Goal: Task Accomplishment & Management: Complete application form

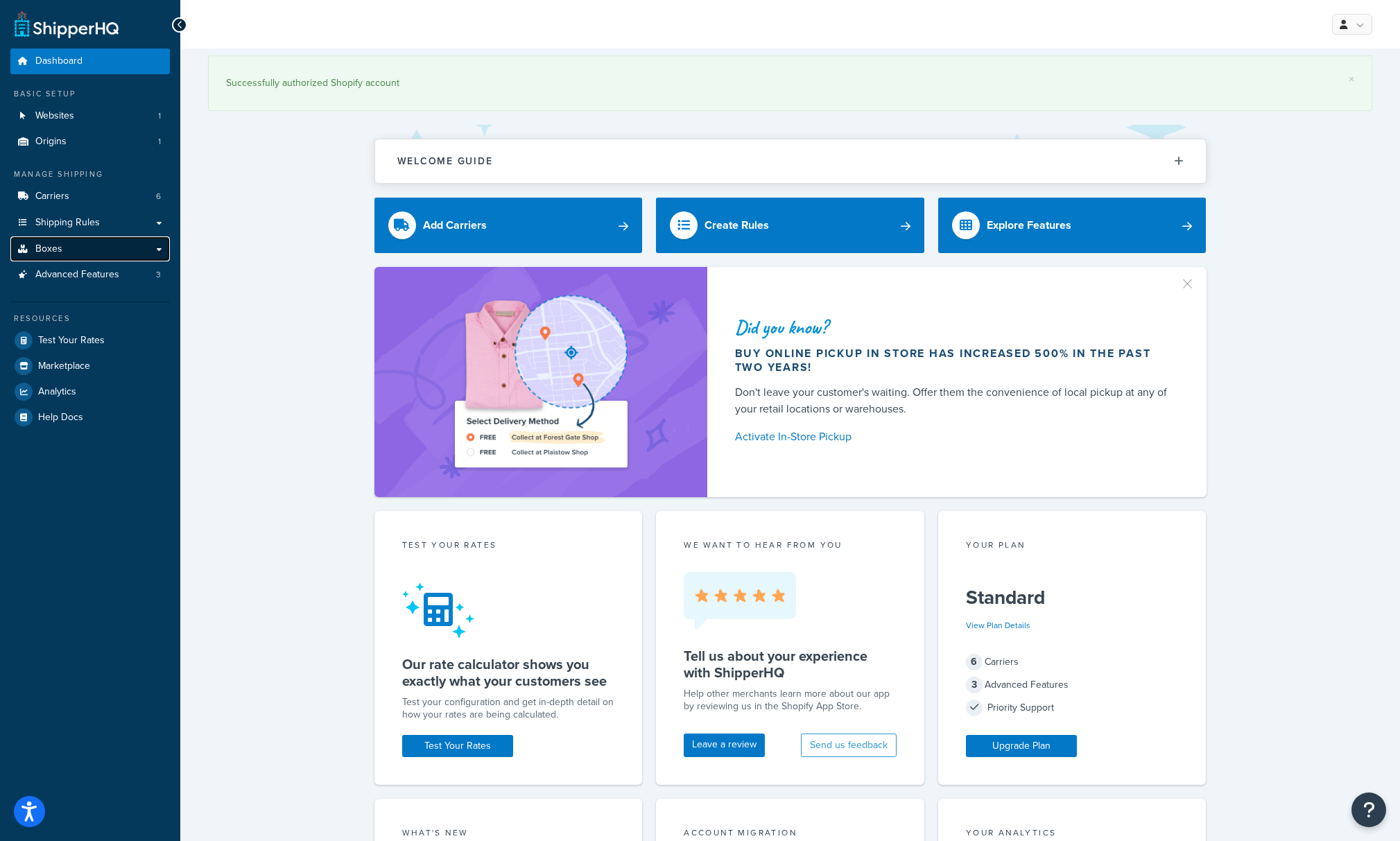
click at [62, 252] on link "Boxes" at bounding box center [89, 249] width 160 height 26
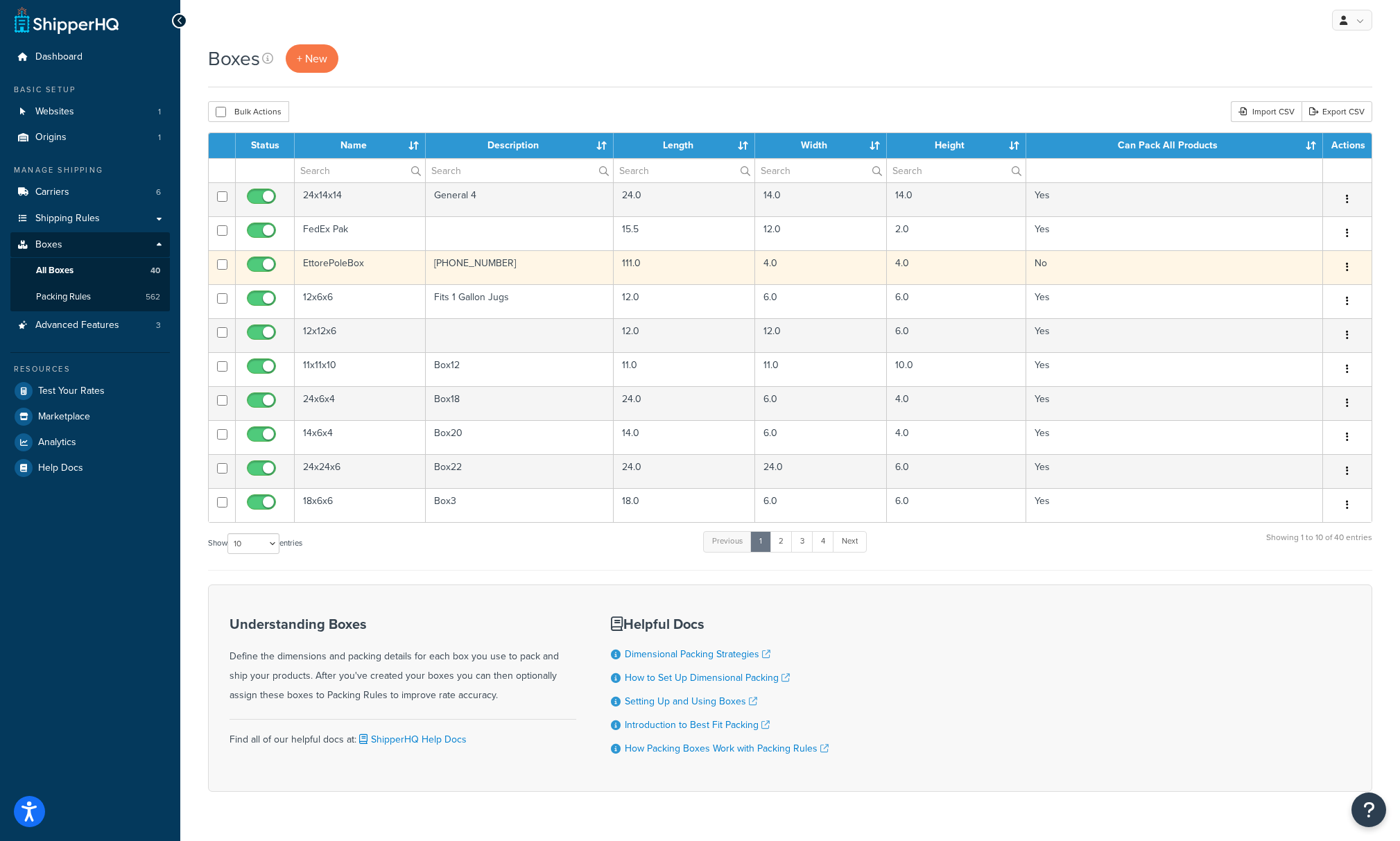
scroll to position [1, 0]
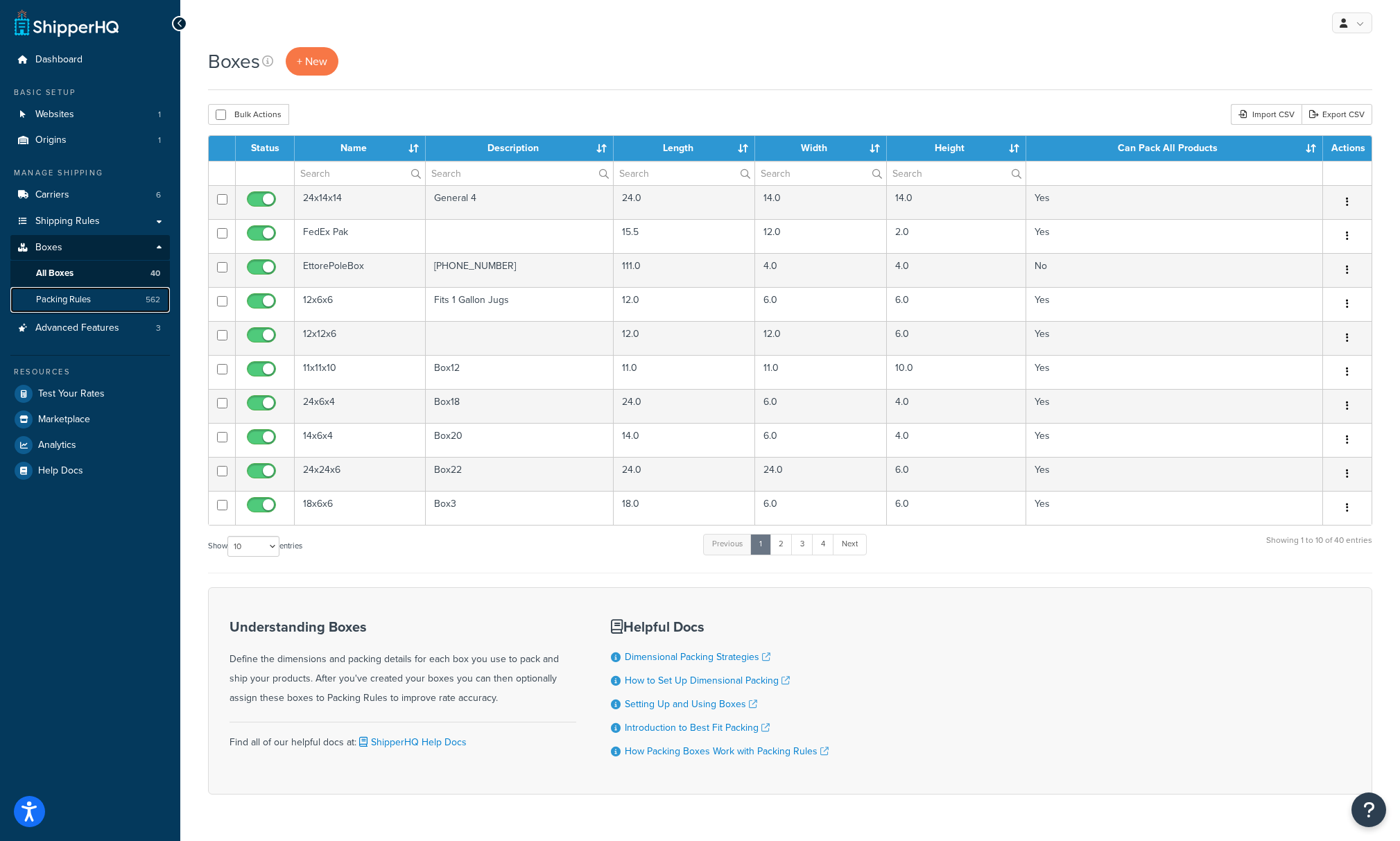
click at [72, 303] on span "Packing Rules" at bounding box center [63, 300] width 55 height 12
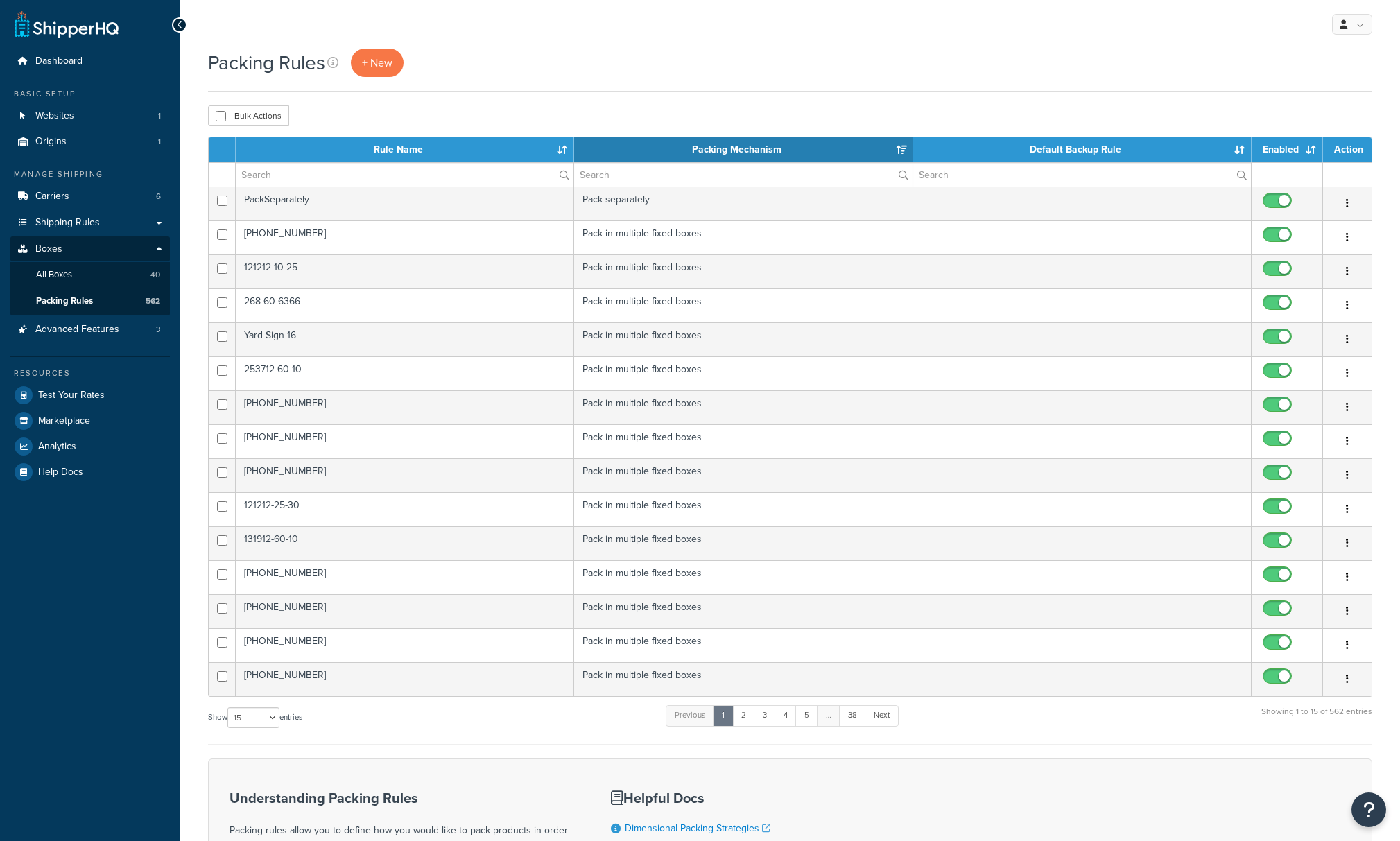
select select "15"
click at [156, 247] on link "Boxes" at bounding box center [89, 249] width 160 height 26
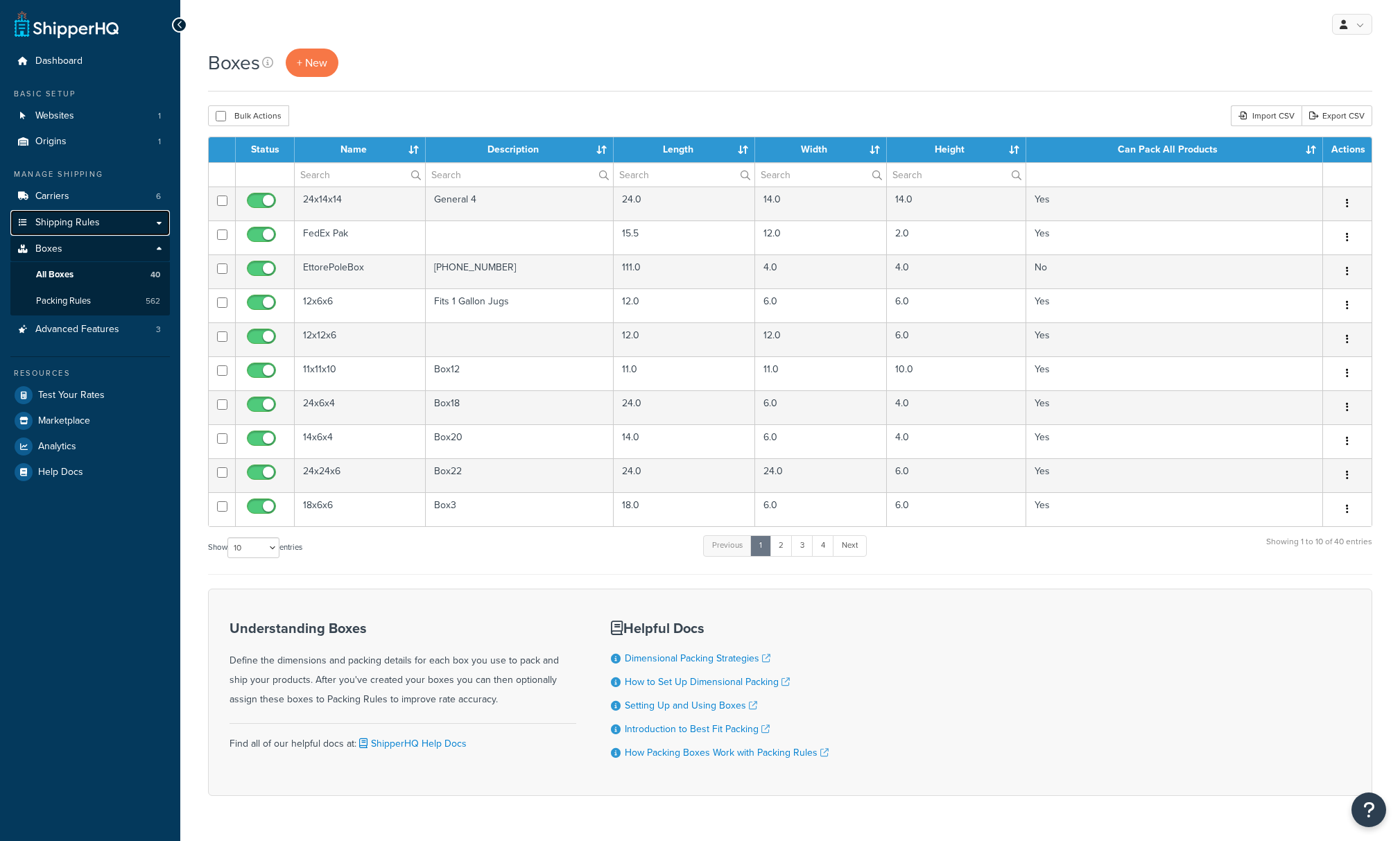
click at [160, 220] on link "Shipping Rules" at bounding box center [89, 223] width 160 height 26
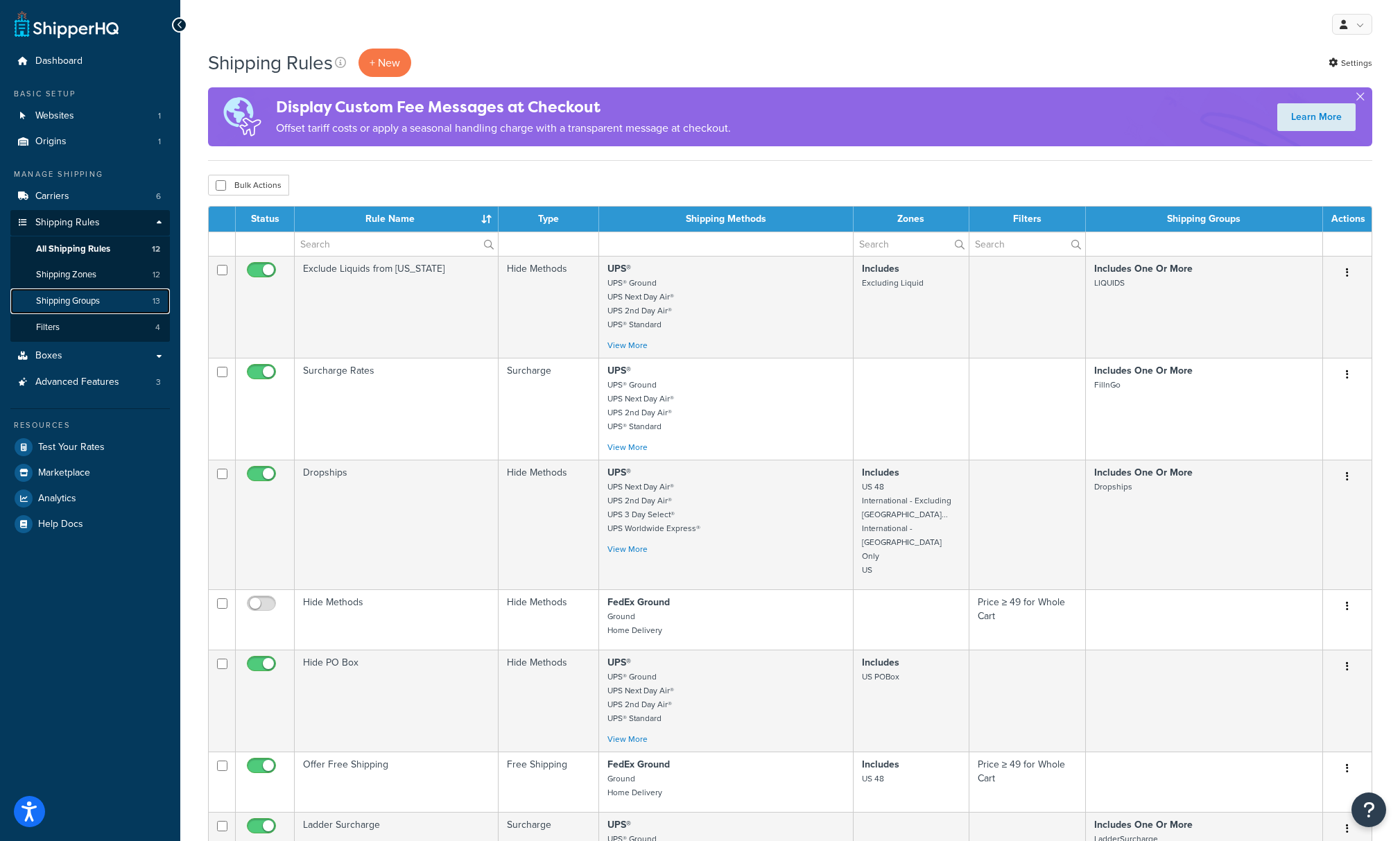
click at [105, 296] on link "Shipping Groups 13" at bounding box center [89, 301] width 160 height 26
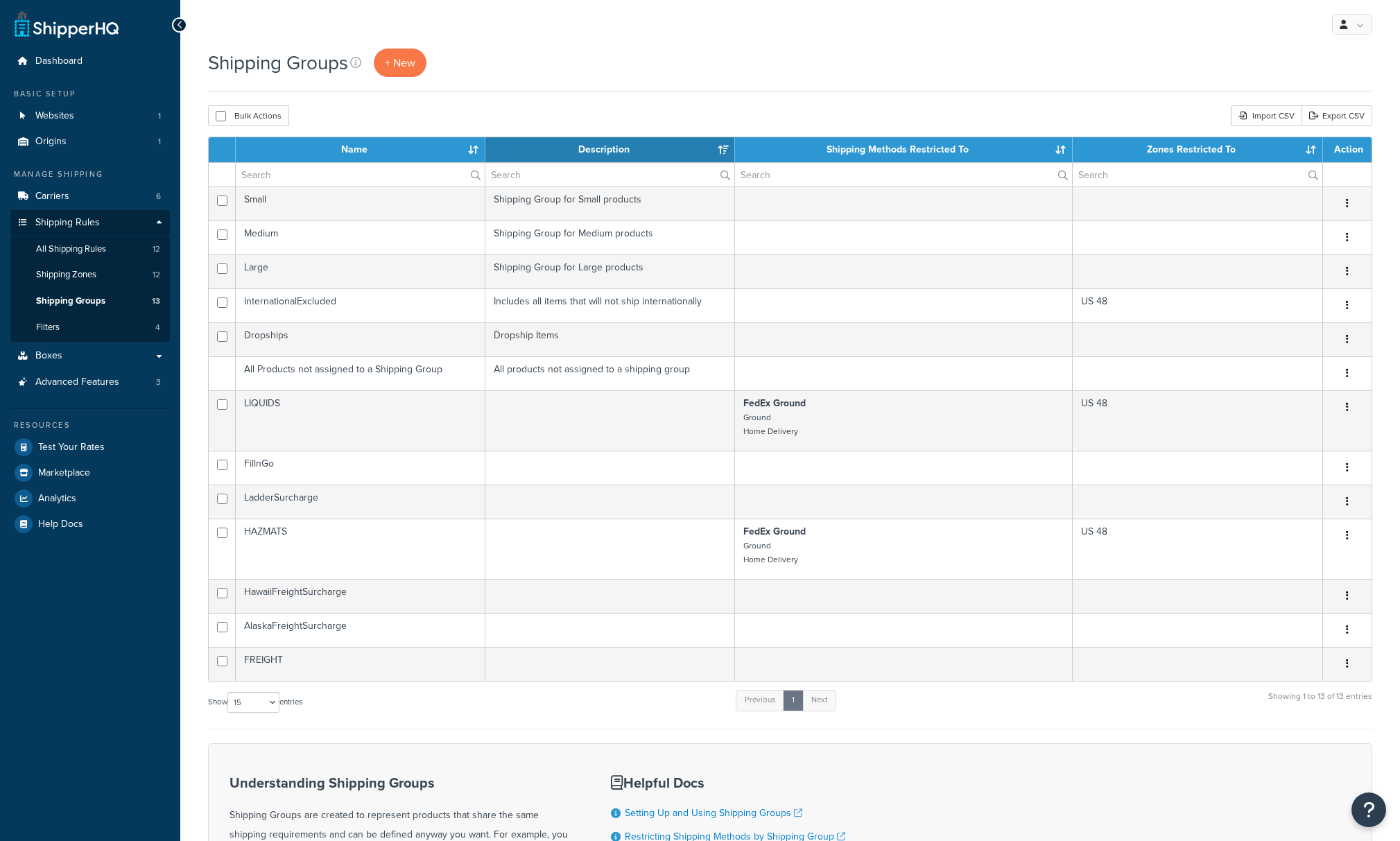
select select "15"
click at [79, 279] on span "Shipping Zones" at bounding box center [65, 275] width 61 height 12
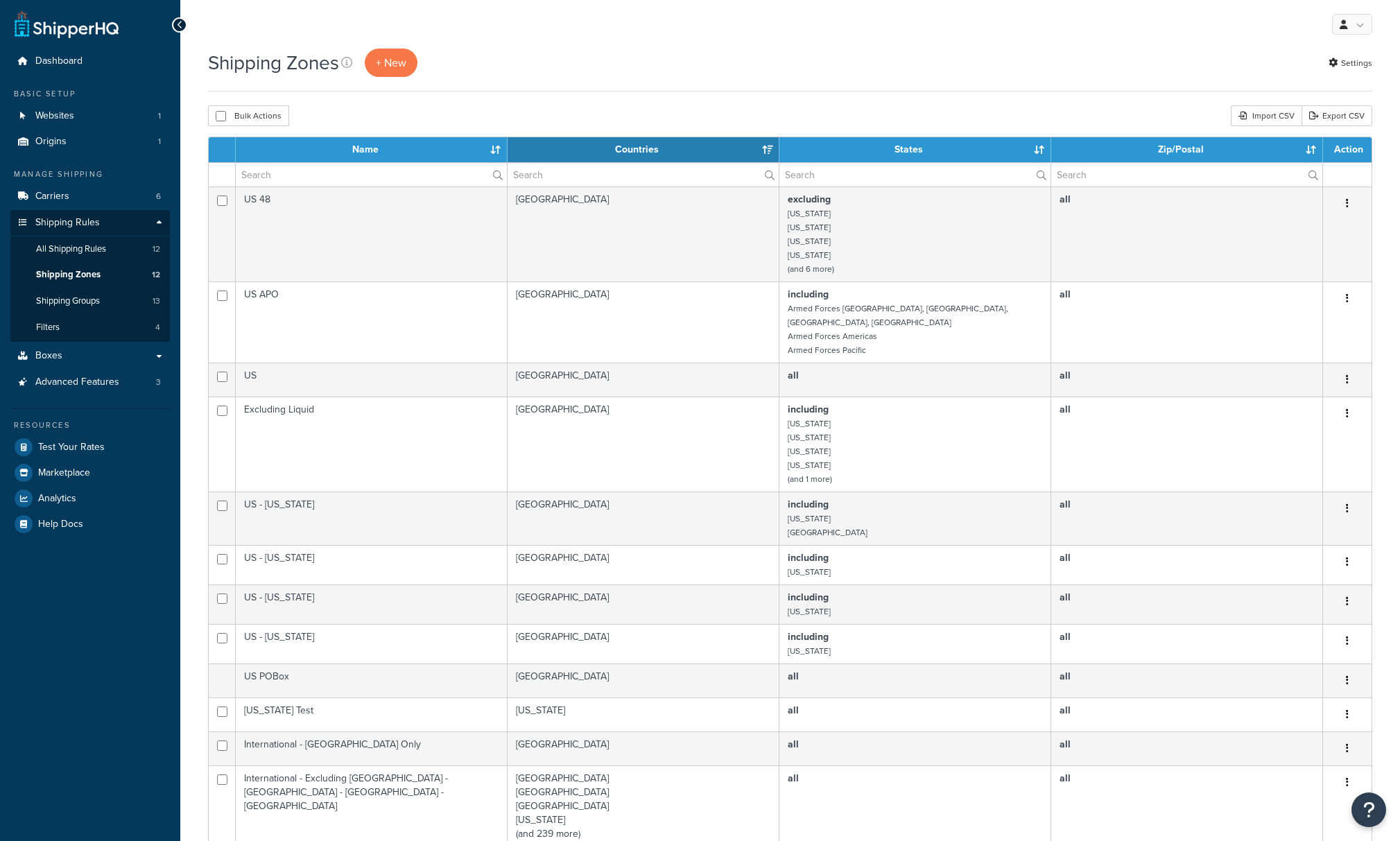
select select "15"
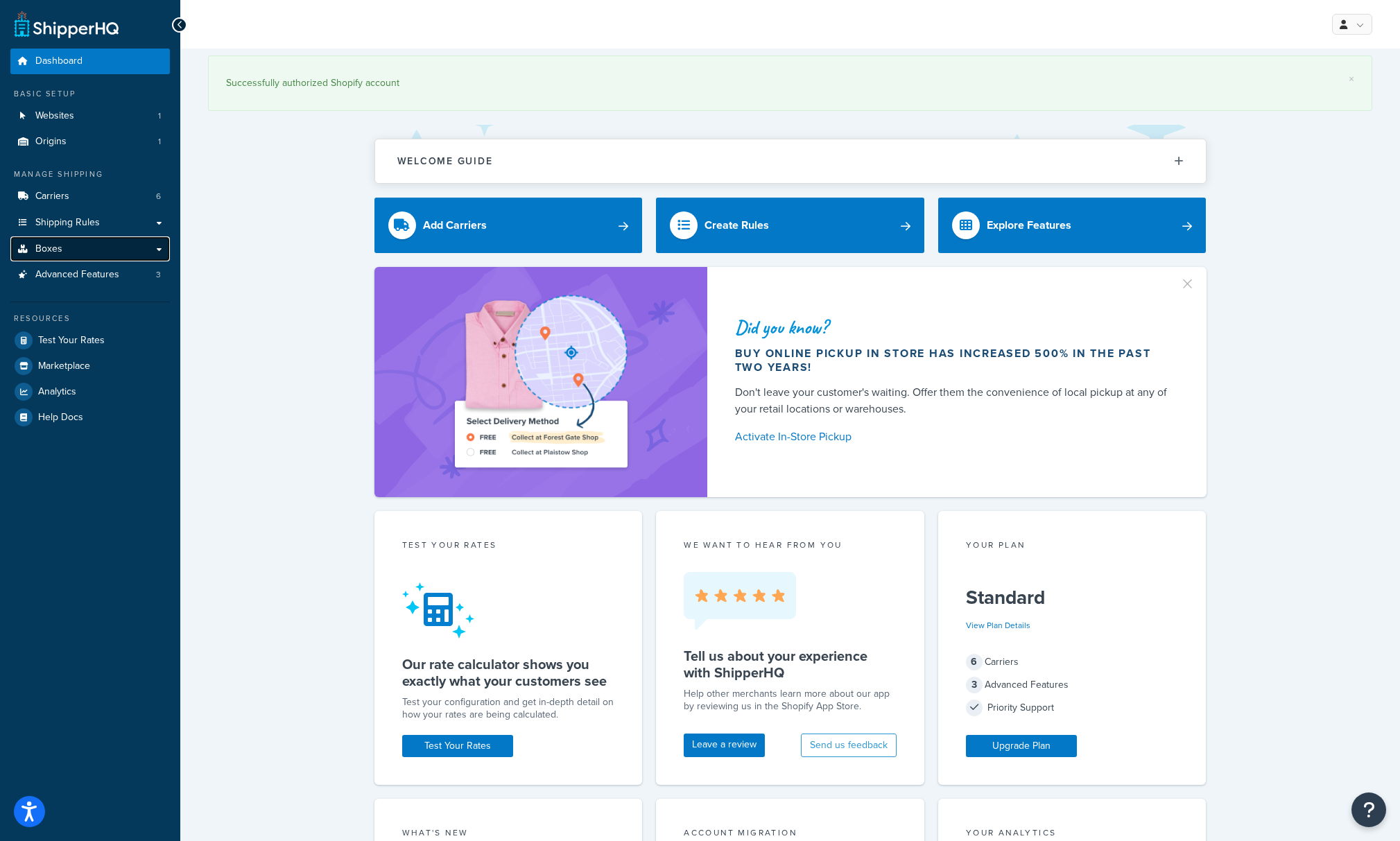
click at [70, 246] on link "Boxes" at bounding box center [89, 249] width 160 height 26
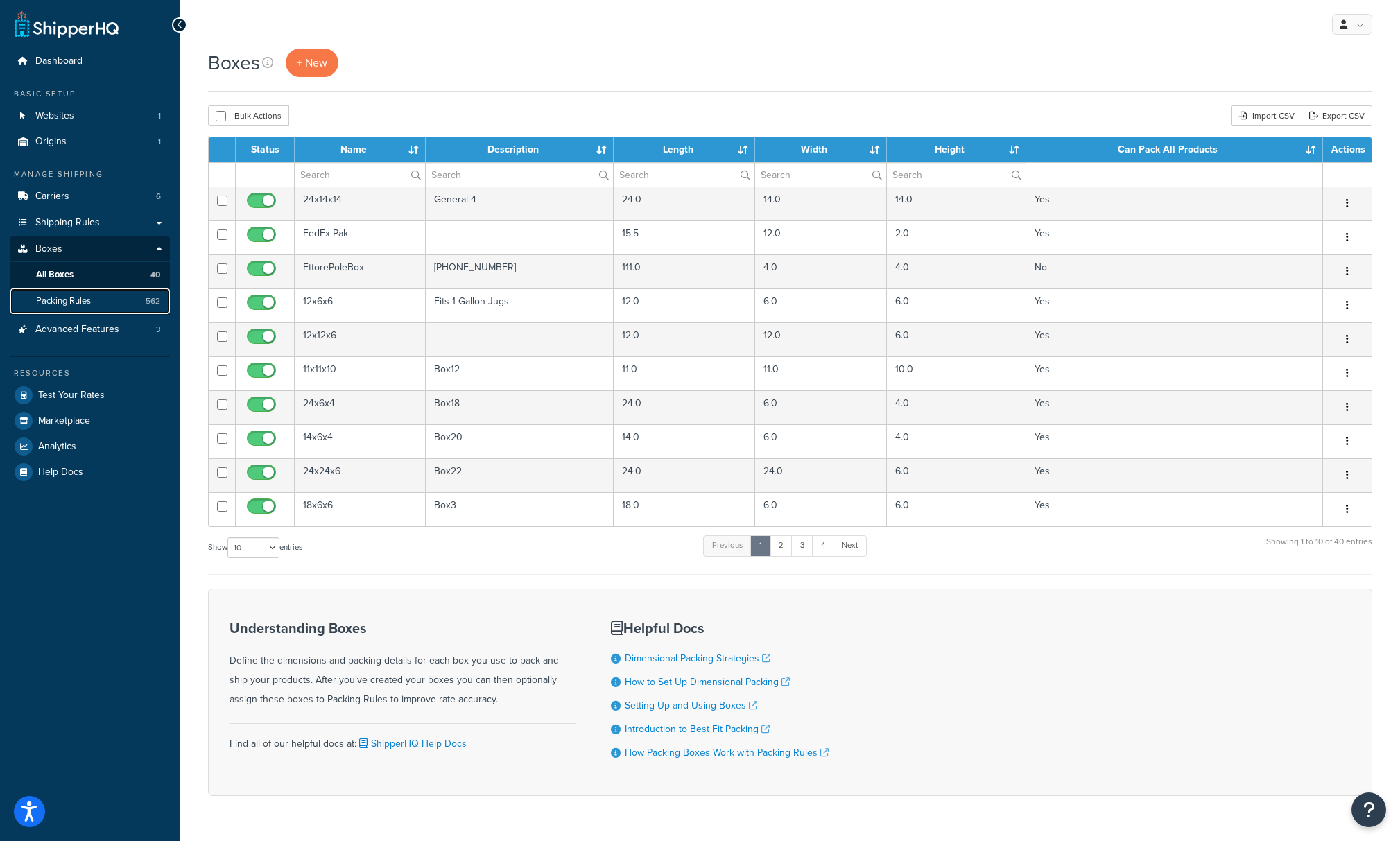
click at [117, 300] on link "Packing Rules 562" at bounding box center [89, 301] width 160 height 26
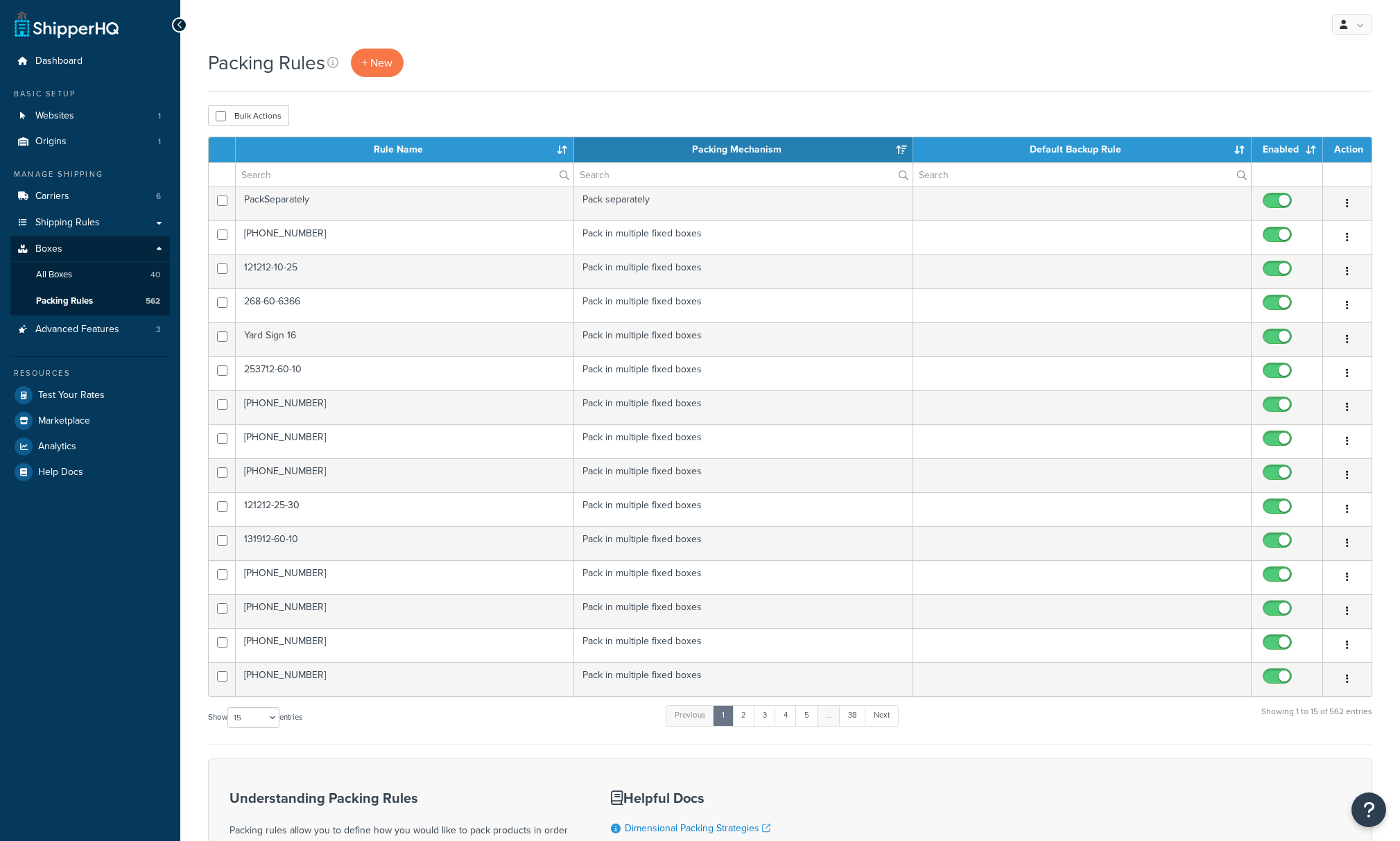
select select "15"
click at [367, 55] on span "+ New" at bounding box center [377, 62] width 31 height 16
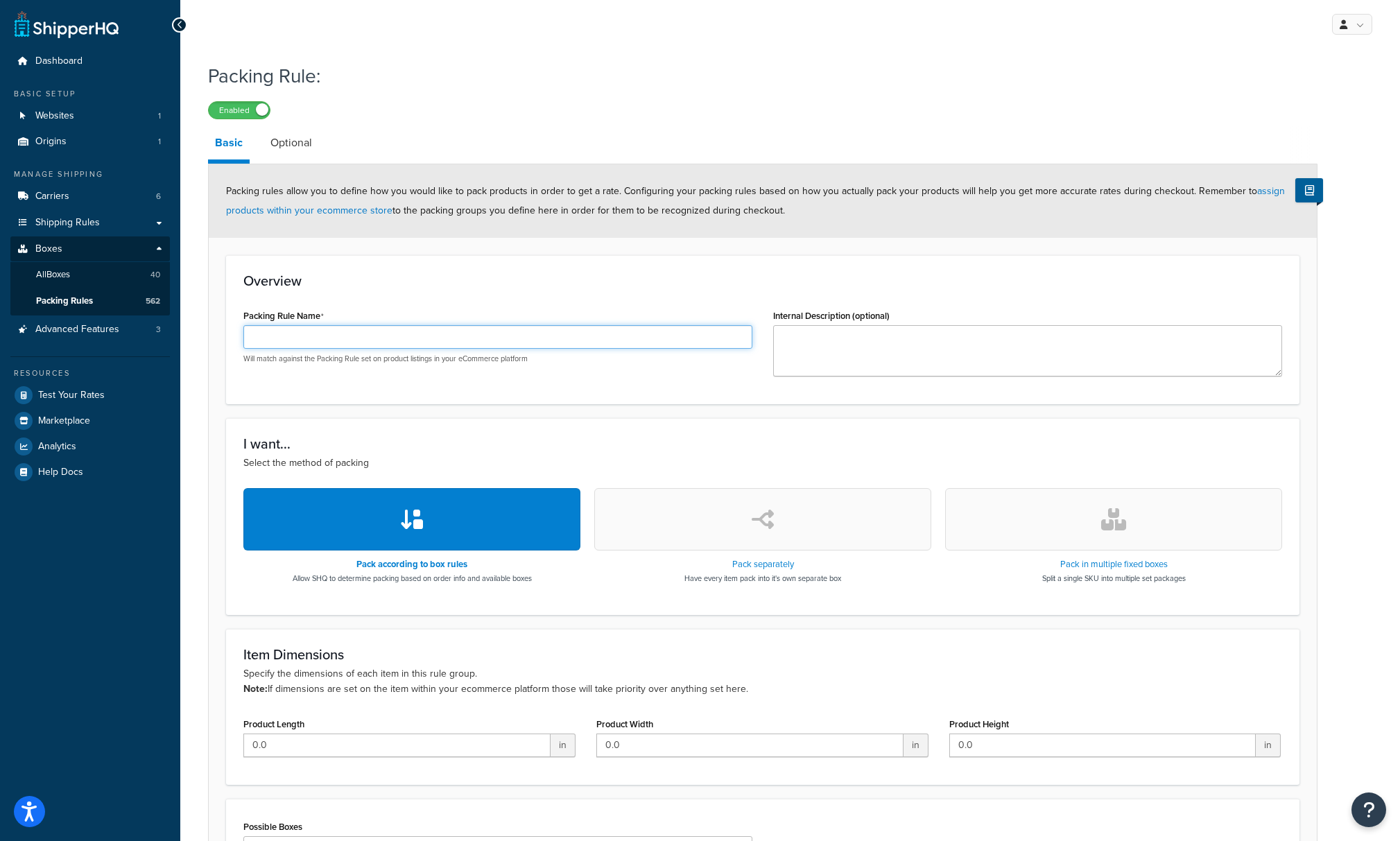
click at [449, 331] on input "Packing Rule Name" at bounding box center [497, 337] width 509 height 24
paste input "[PHONE_NUMBER]"
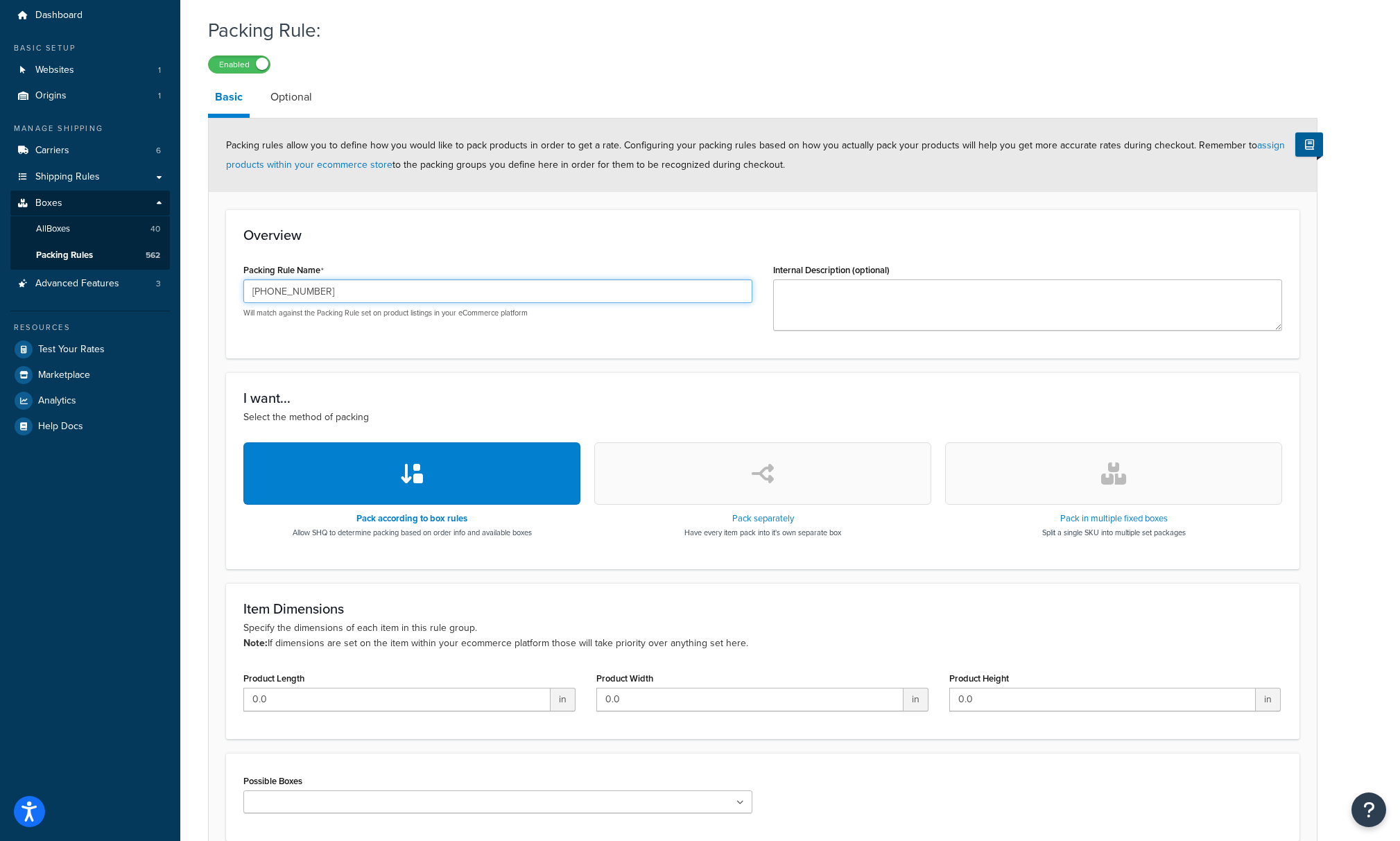
scroll to position [52, 0]
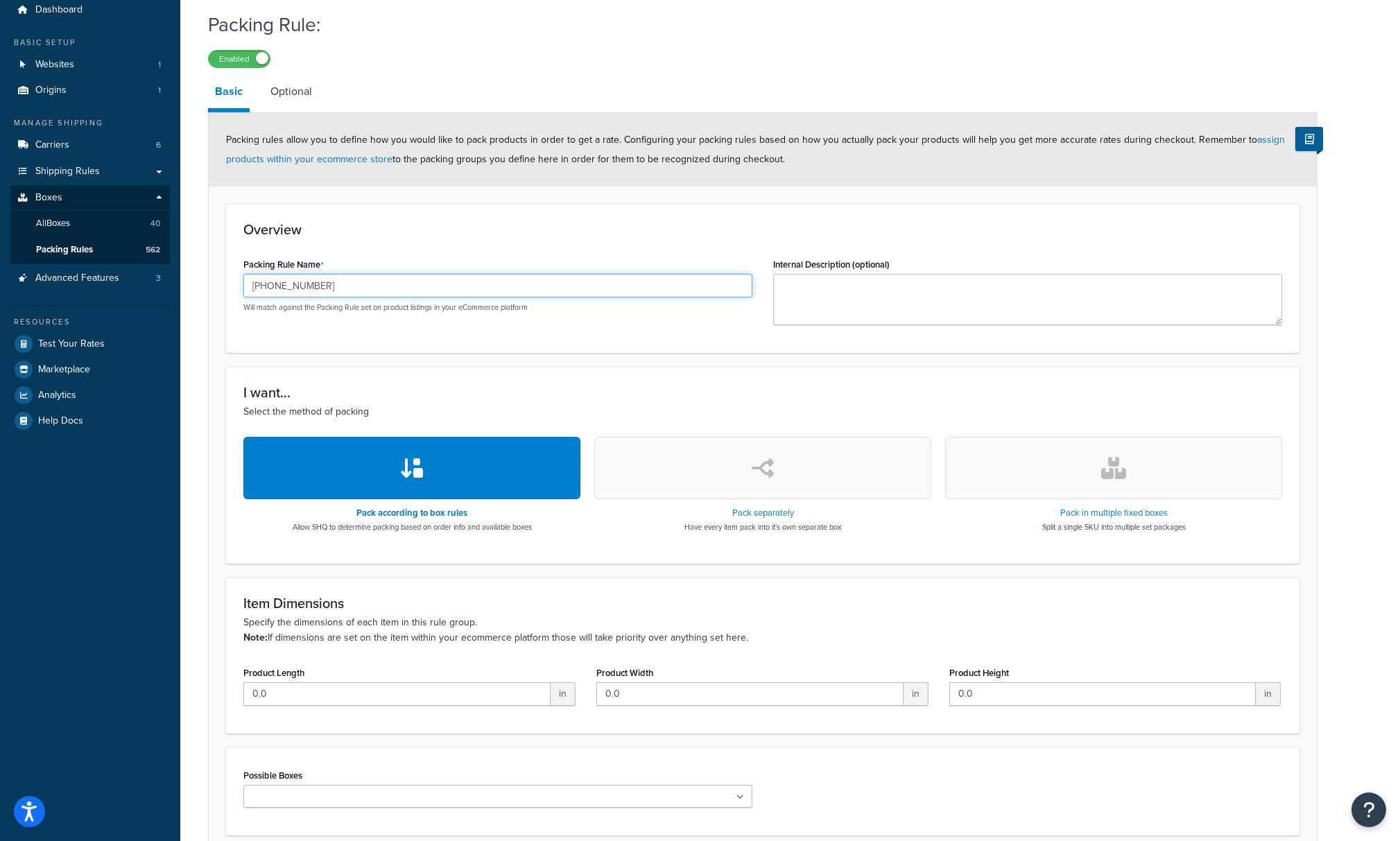
type input "[PHONE_NUMBER]"
click at [1100, 479] on button "button" at bounding box center [1114, 467] width 337 height 62
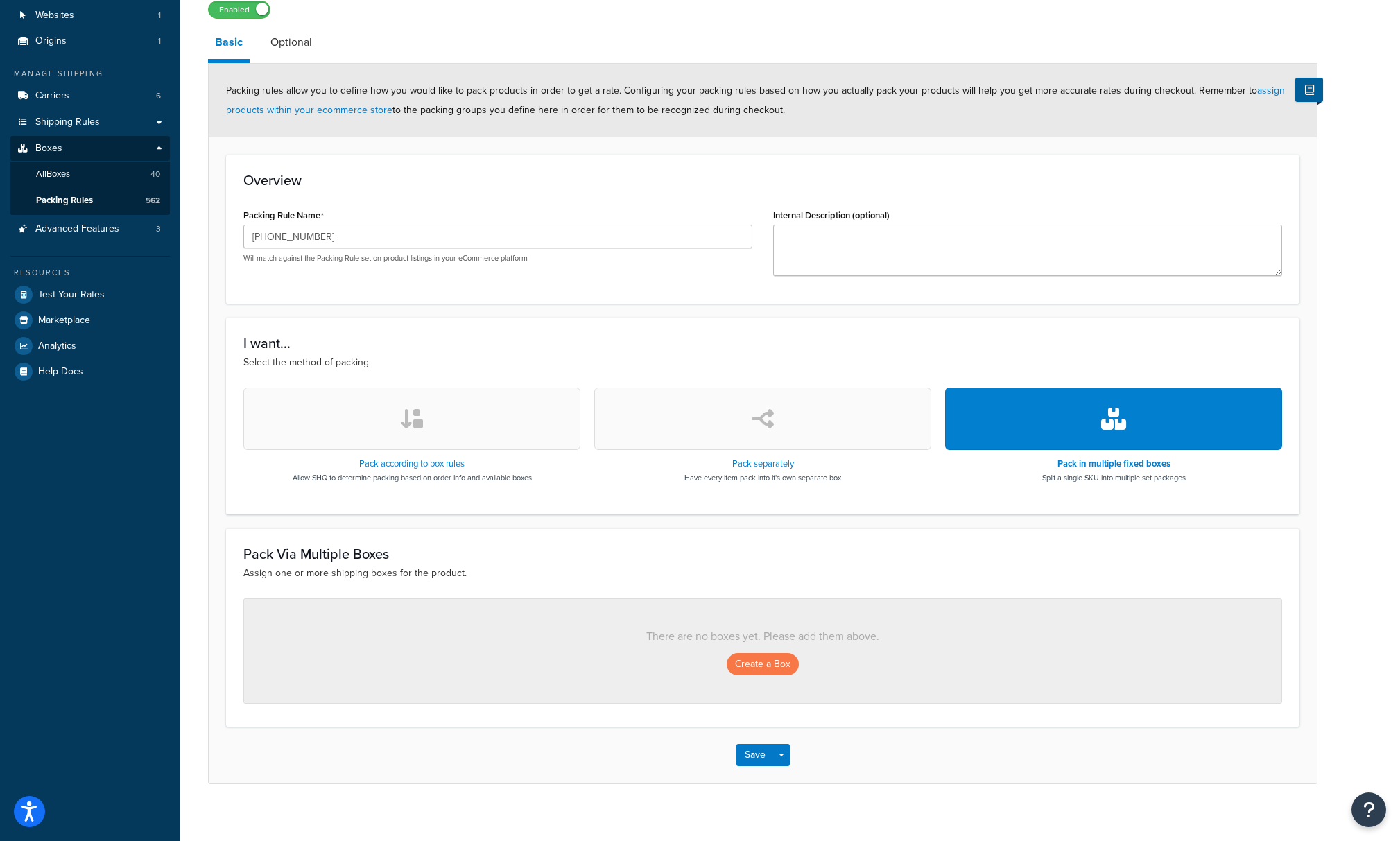
scroll to position [113, 0]
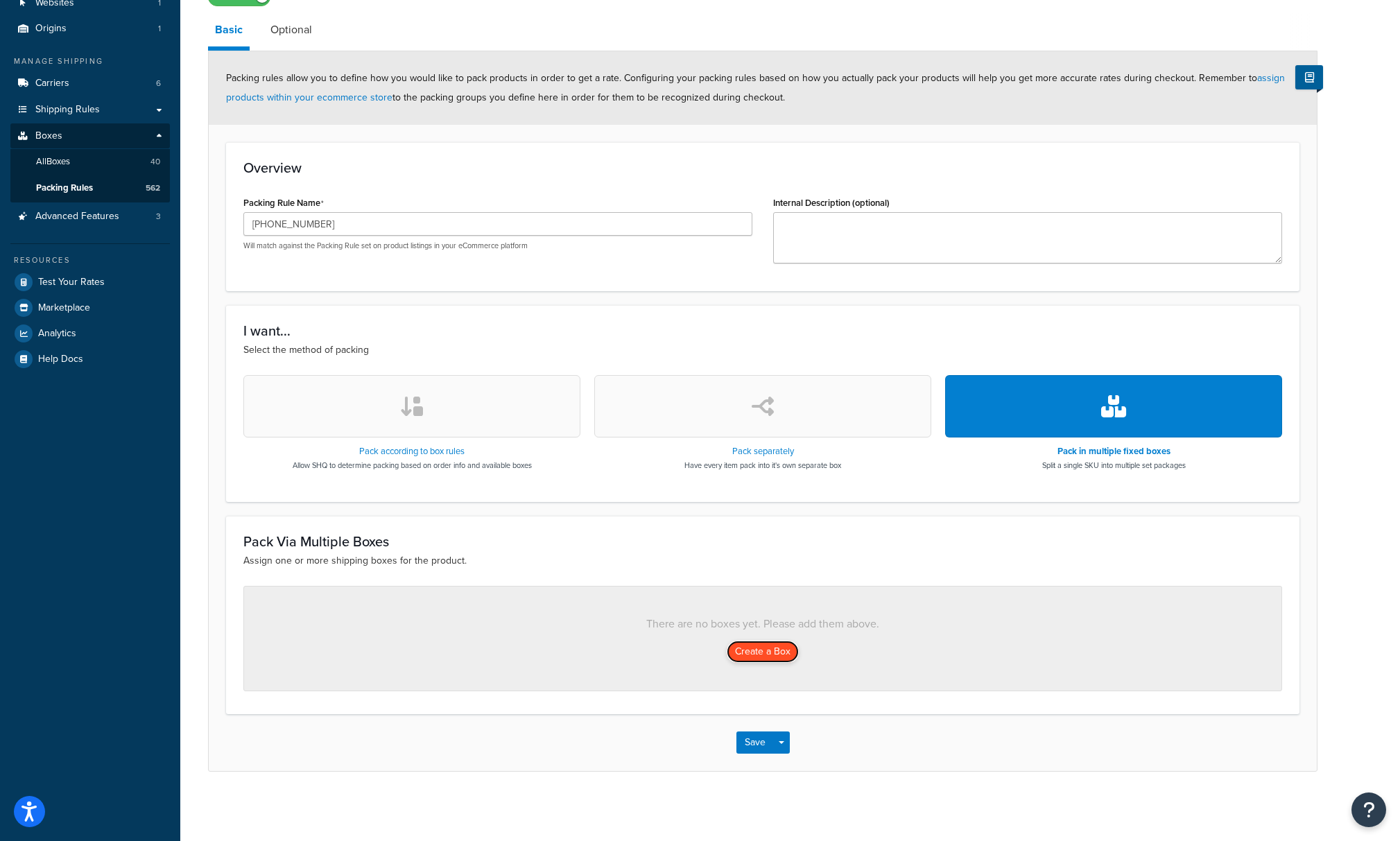
click at [766, 654] on button "Create a Box" at bounding box center [762, 652] width 72 height 22
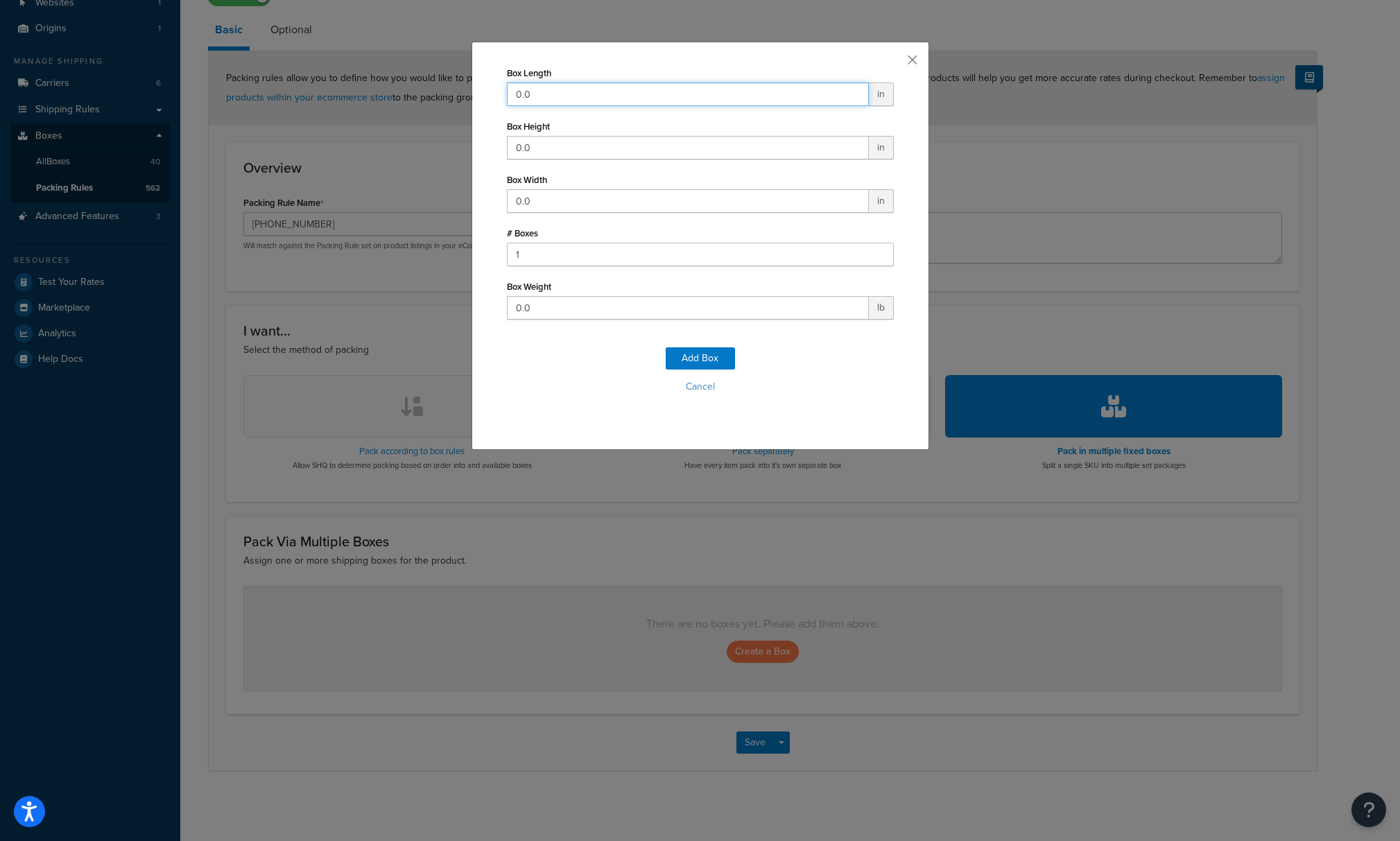
click at [573, 86] on input "0.0" at bounding box center [688, 94] width 362 height 24
type input "70"
click at [533, 154] on input "0.0" at bounding box center [688, 148] width 362 height 24
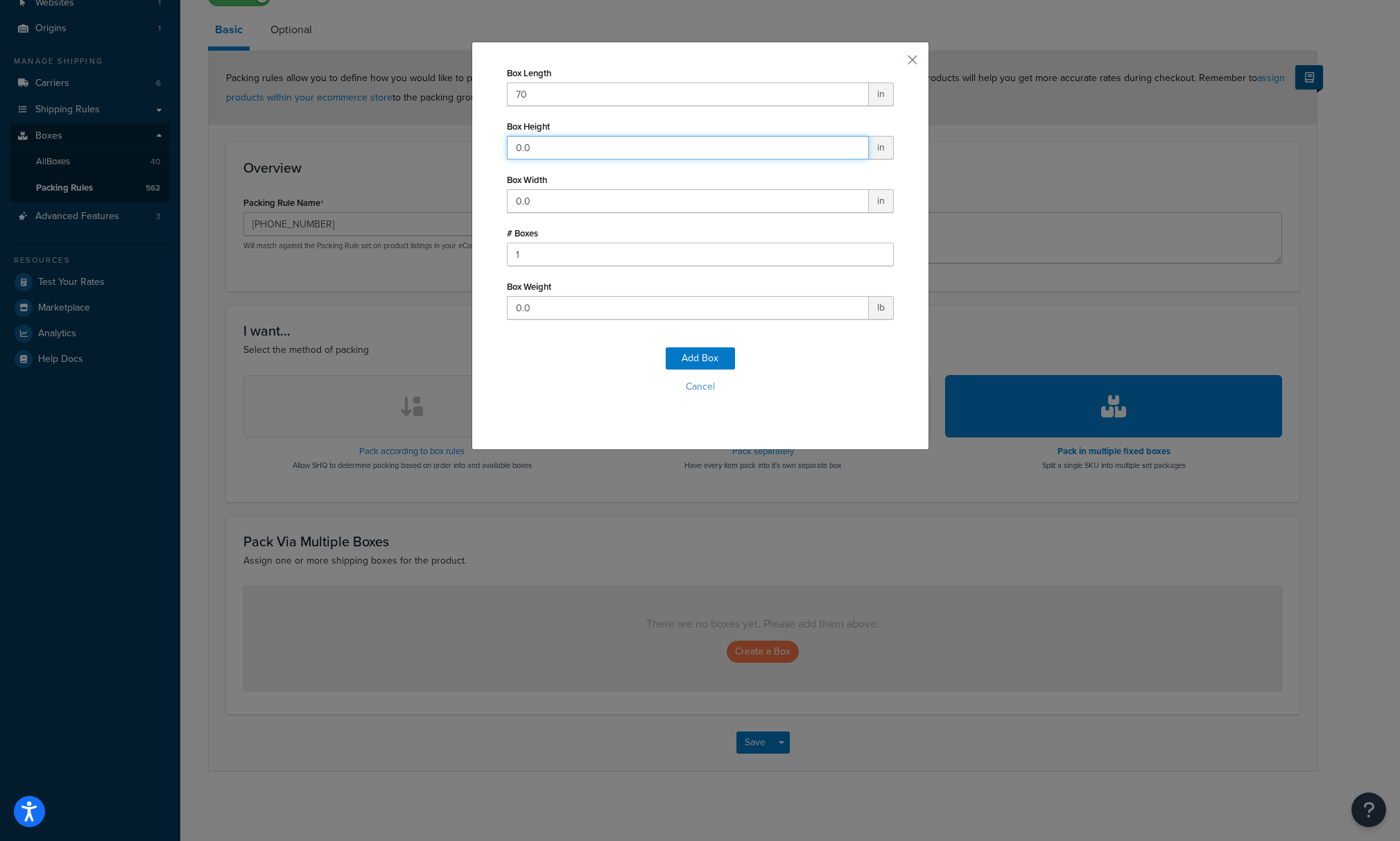
click at [543, 139] on input "0.0" at bounding box center [688, 148] width 362 height 24
click at [541, 144] on input "0.0" at bounding box center [688, 148] width 362 height 24
click at [533, 209] on input "0.0" at bounding box center [688, 201] width 362 height 24
type input "0"
type input "4.5"
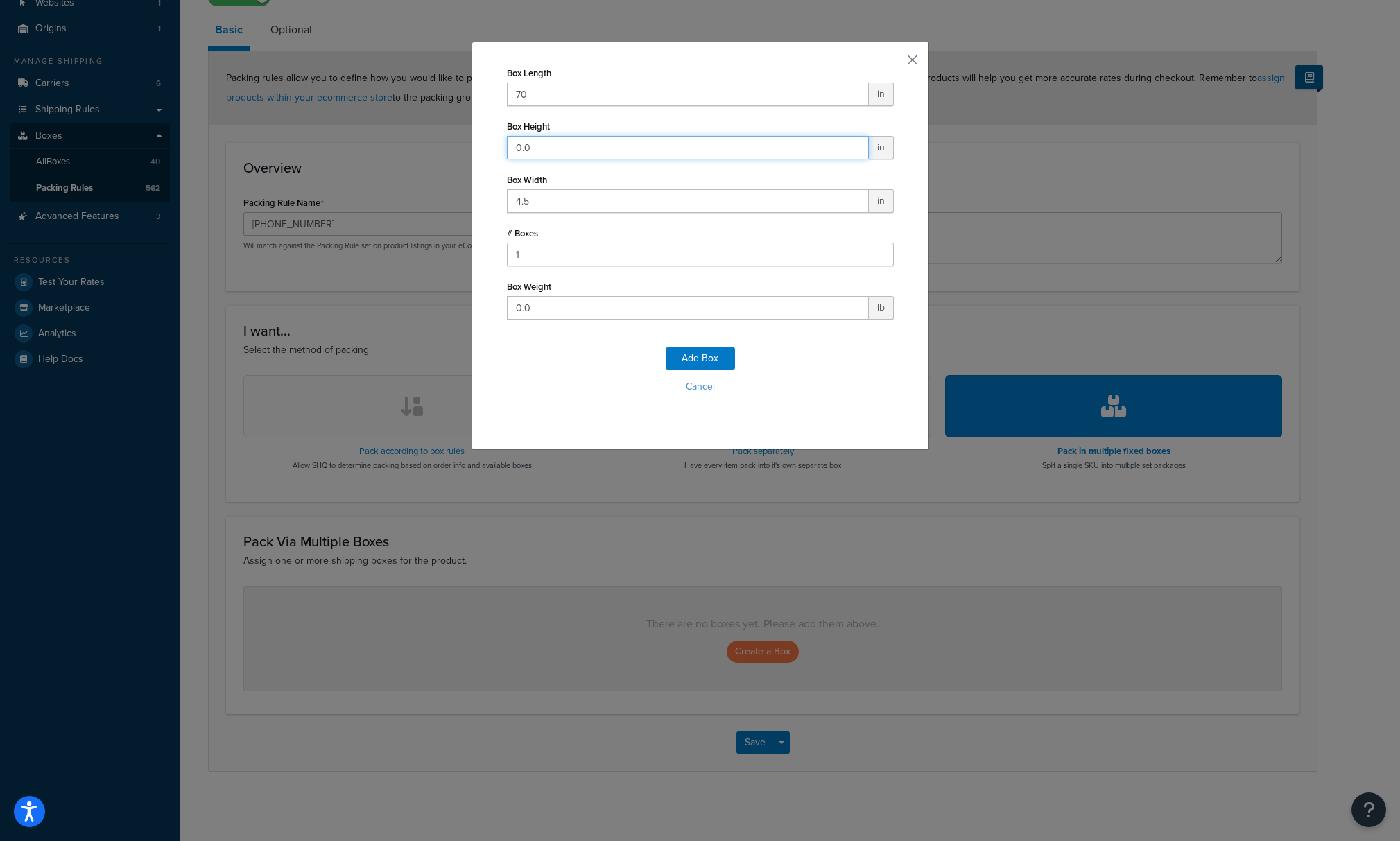
click at [532, 152] on input "0.0" at bounding box center [688, 148] width 362 height 24
type input "0"
type input "3"
click at [573, 314] on input "0.0" at bounding box center [688, 307] width 362 height 24
type input "0"
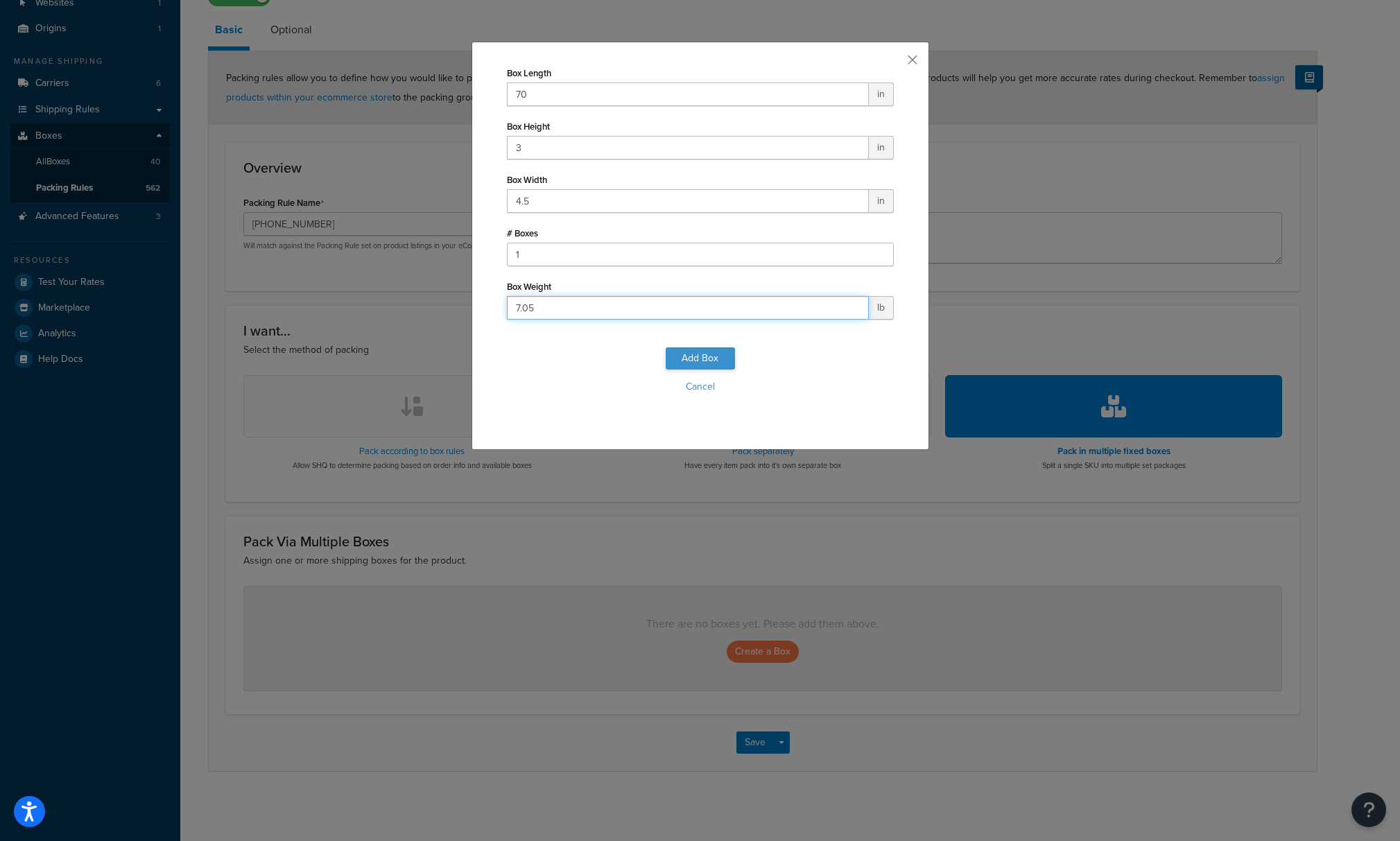
type input "7.05"
click at [705, 358] on button "Add Box" at bounding box center [700, 358] width 69 height 22
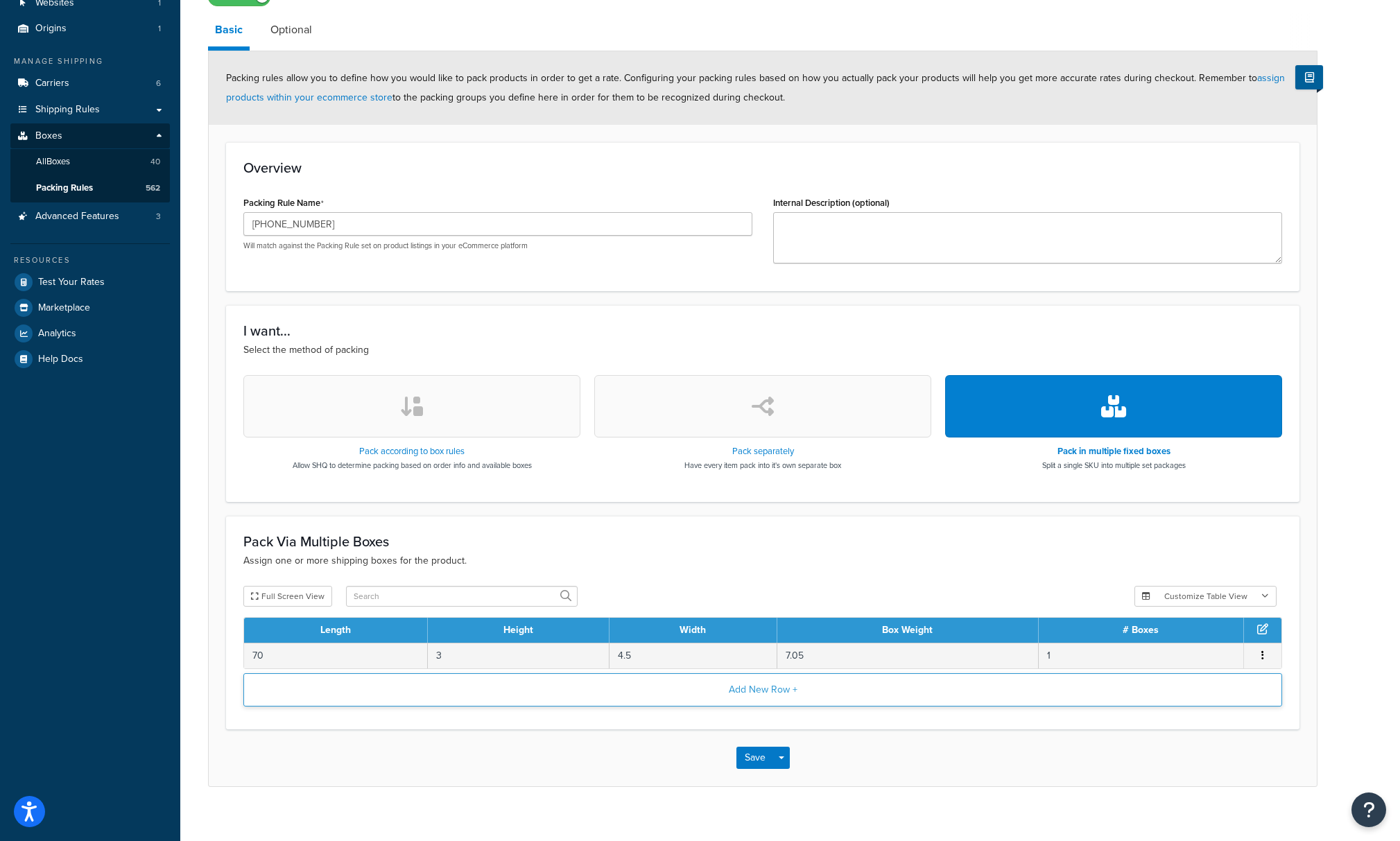
click at [758, 682] on button "Add New Row +" at bounding box center [762, 690] width 1039 height 34
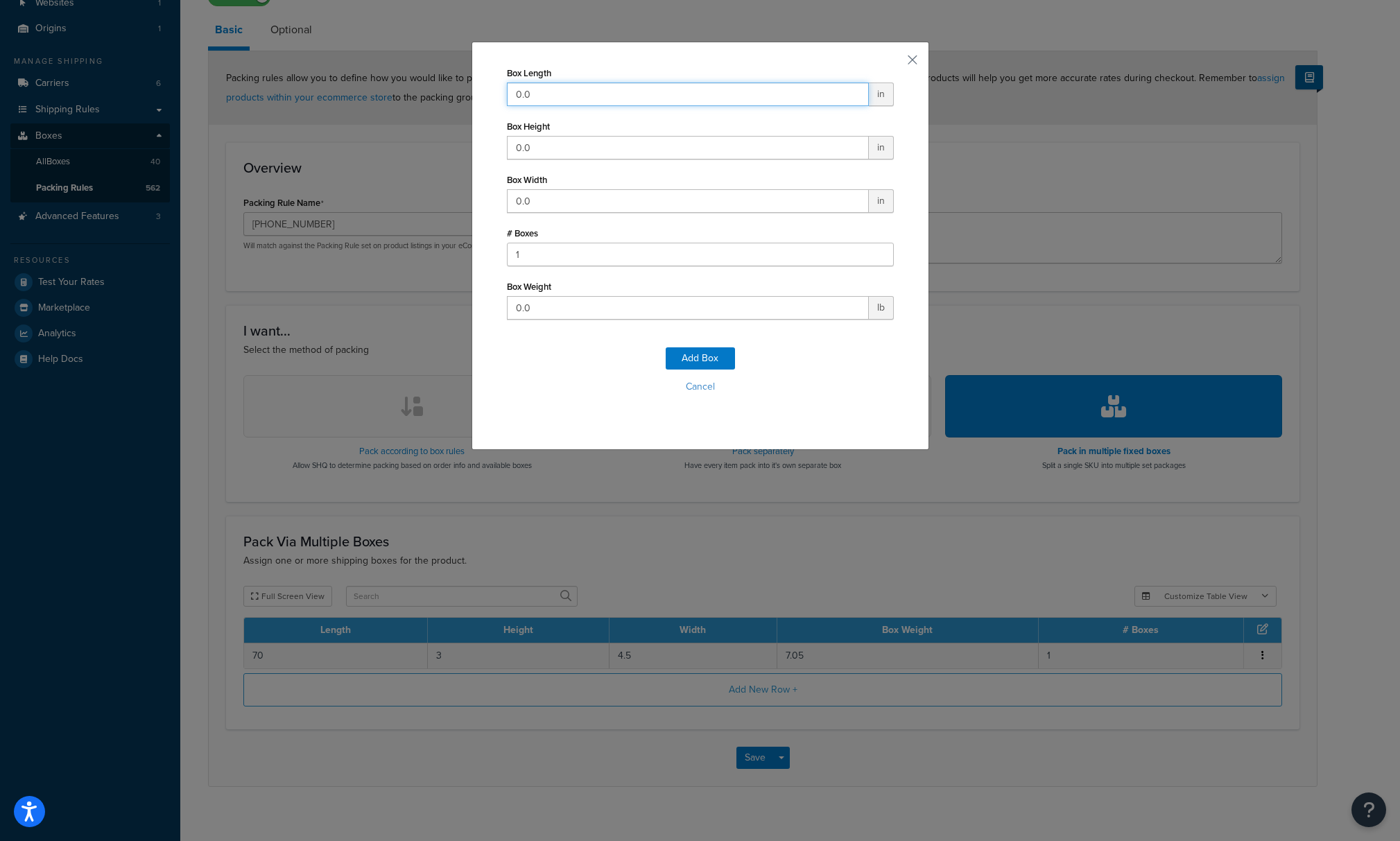
click at [566, 100] on input "0.0" at bounding box center [688, 94] width 362 height 24
type input "14"
click at [549, 199] on input "0.0" at bounding box center [688, 201] width 362 height 24
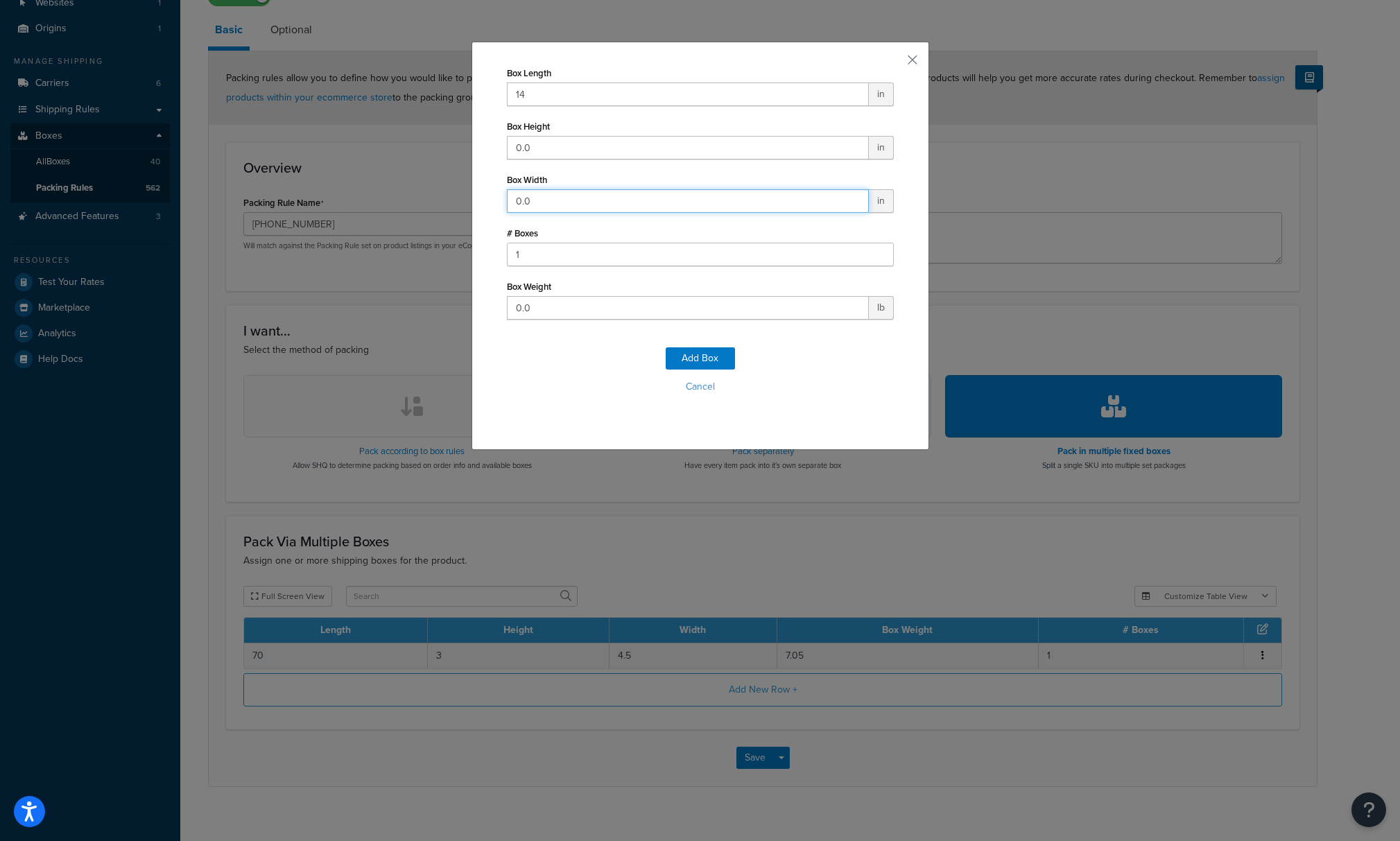
click at [549, 199] on input "0.0" at bounding box center [688, 201] width 362 height 24
type input "15.5"
click at [552, 151] on input "0.0" at bounding box center [688, 148] width 362 height 24
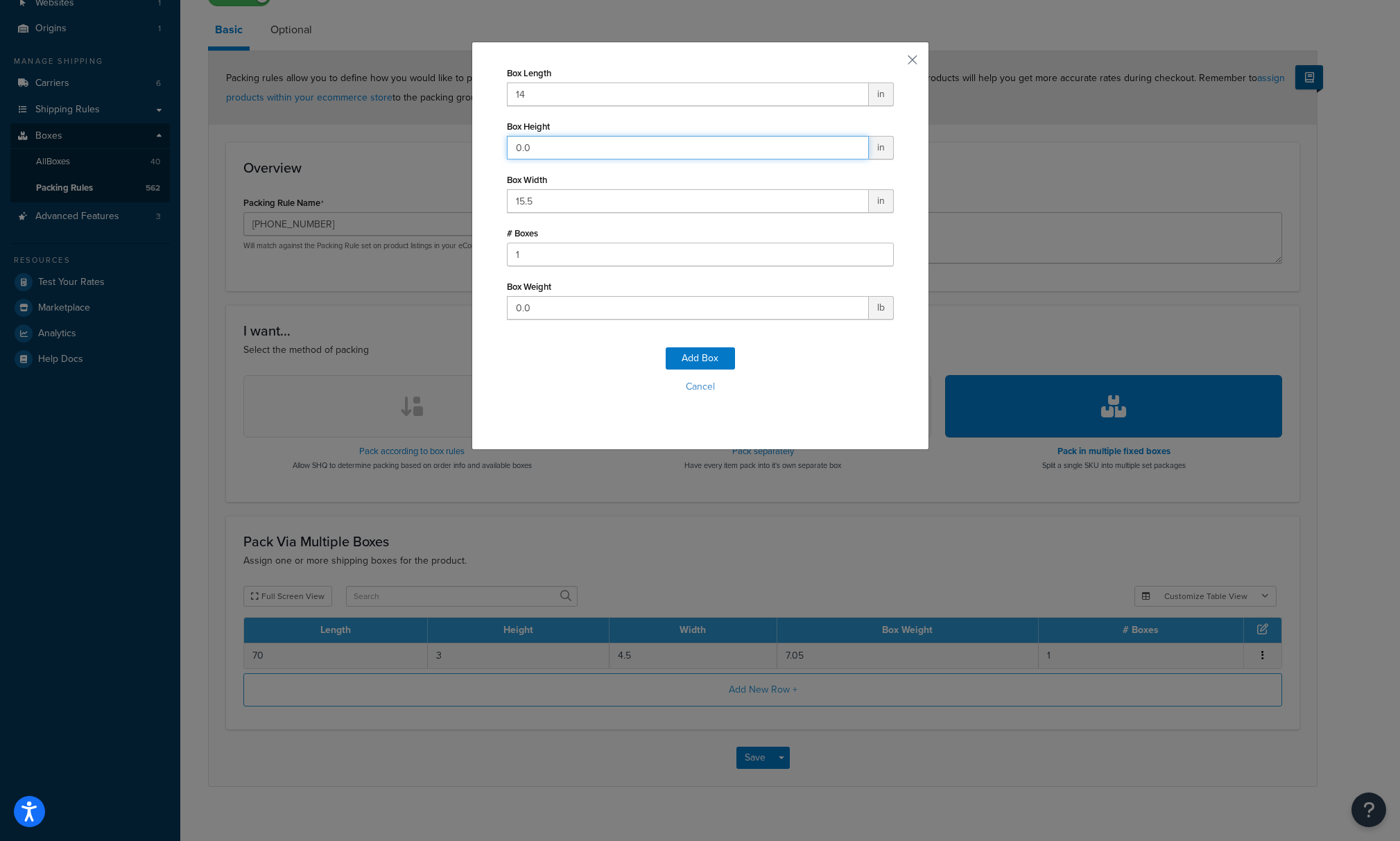
click at [552, 151] on input "0.0" at bounding box center [688, 148] width 362 height 24
type input "13.5"
click at [641, 310] on input "0.0" at bounding box center [688, 307] width 362 height 24
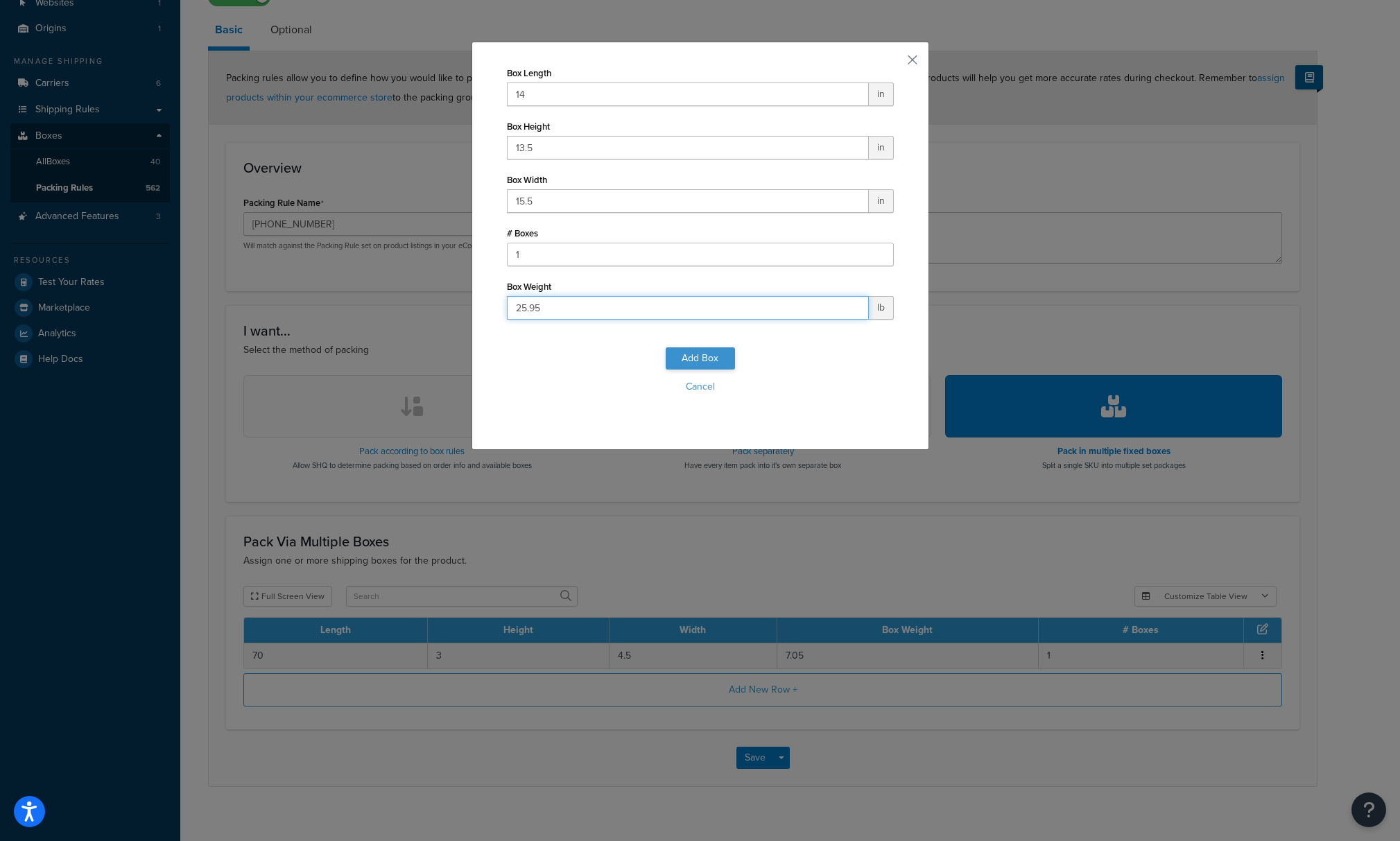
type input "25.95"
click at [685, 362] on button "Add Box" at bounding box center [700, 358] width 69 height 22
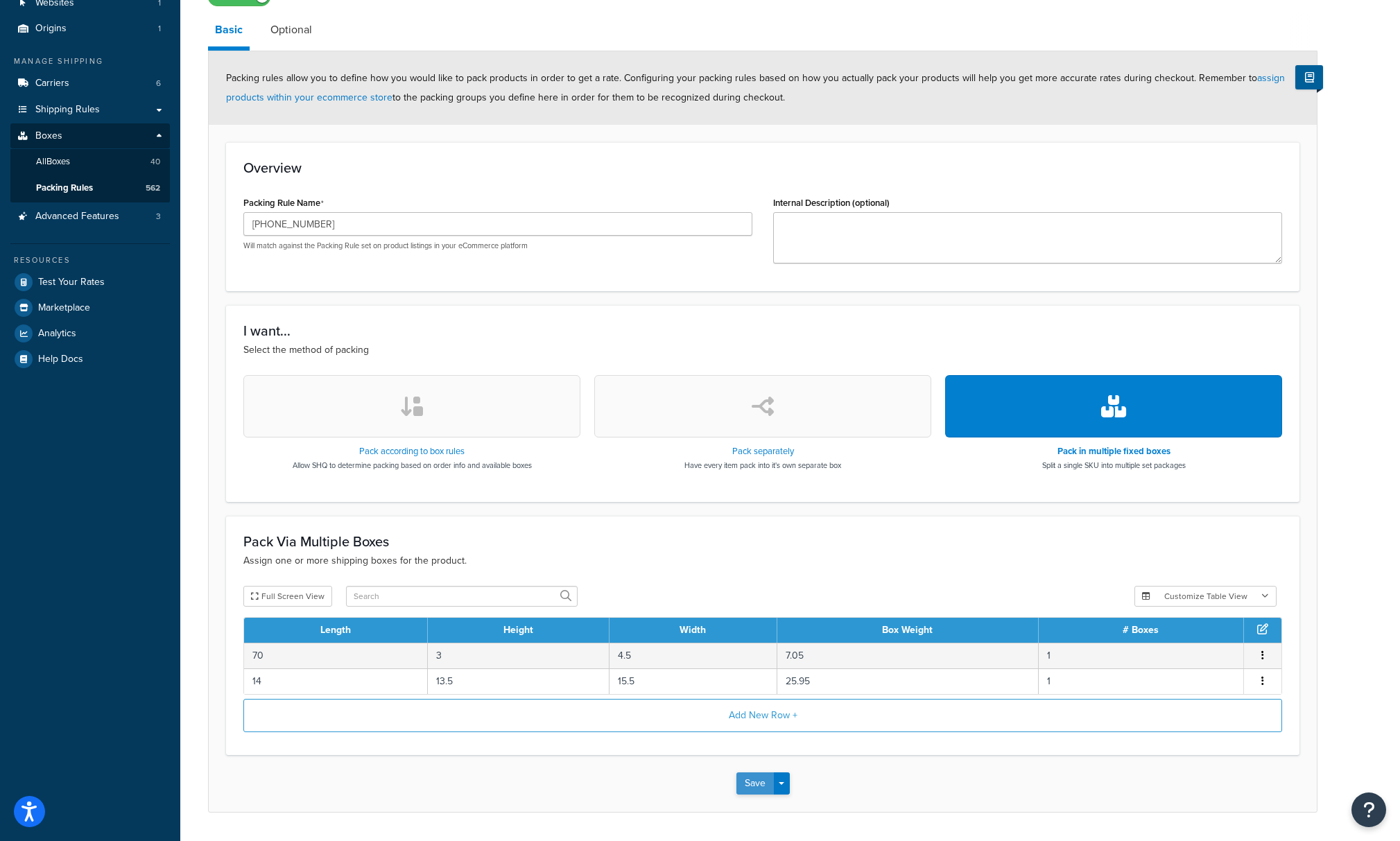
click at [745, 787] on button "Save" at bounding box center [755, 783] width 38 height 22
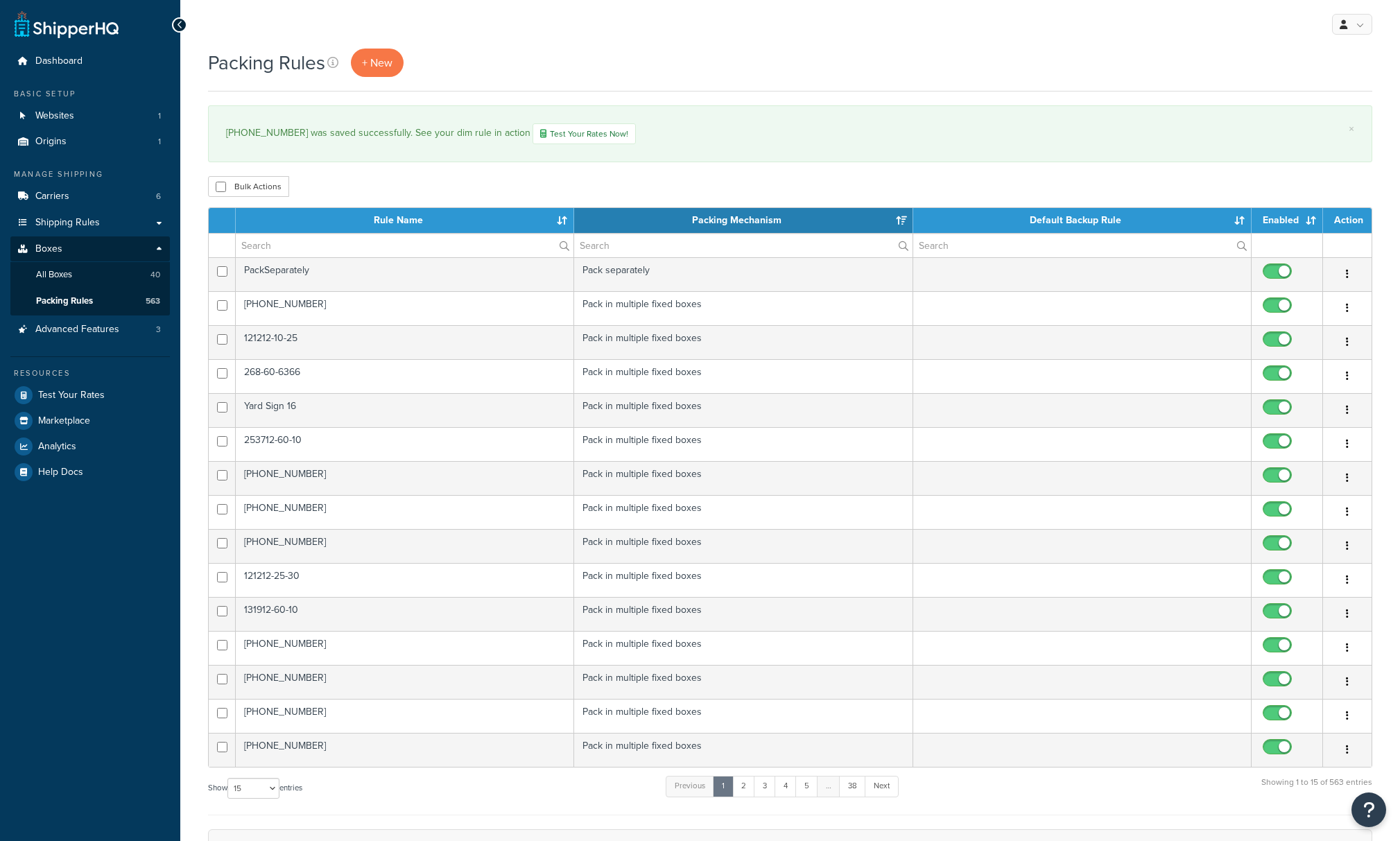
select select "15"
click at [397, 60] on link "+ New" at bounding box center [377, 62] width 53 height 29
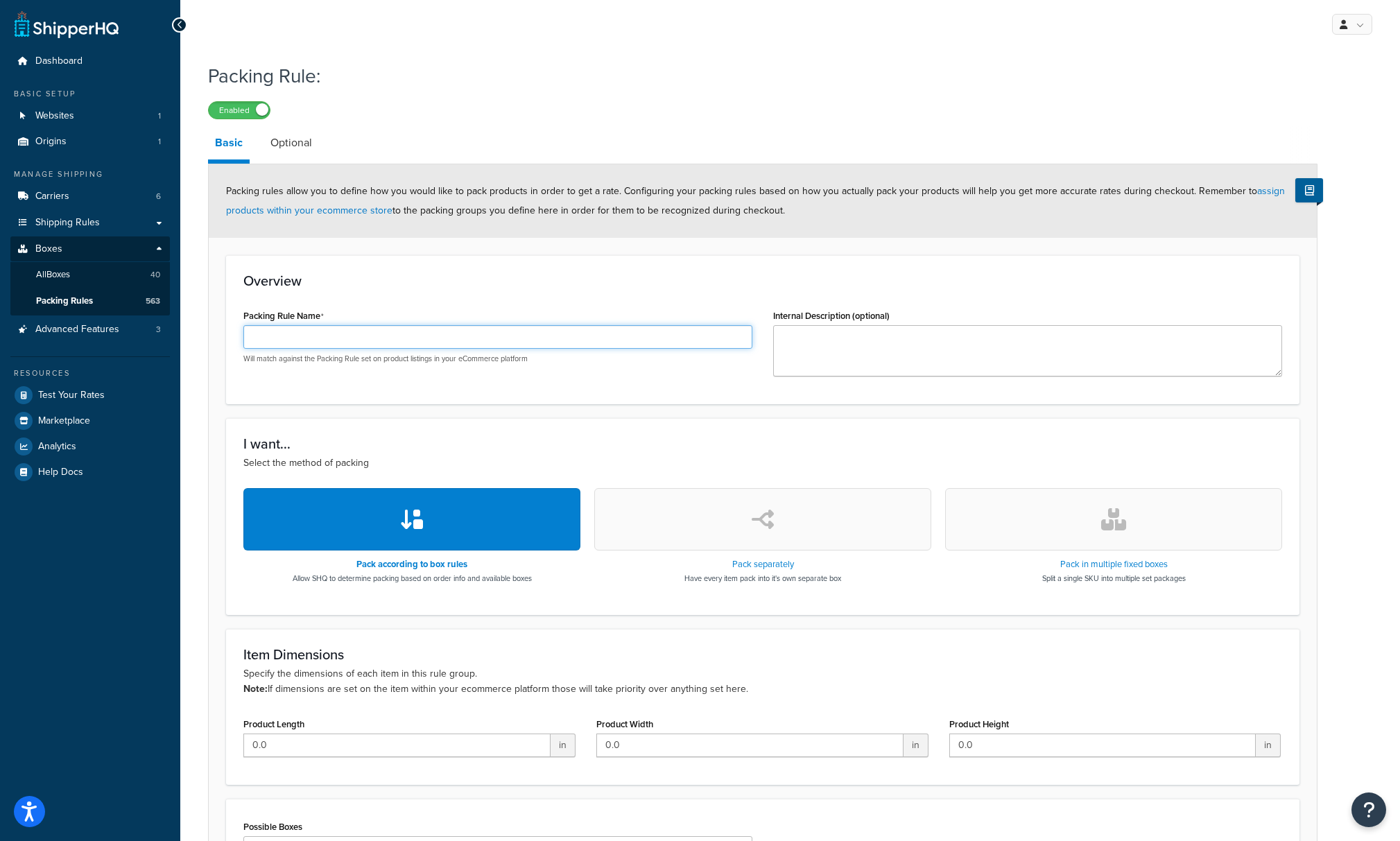
click at [325, 339] on input "Packing Rule Name" at bounding box center [497, 337] width 509 height 24
paste input "[PHONE_NUMBER]"
type input "[PHONE_NUMBER]"
click at [1076, 515] on button "button" at bounding box center [1114, 519] width 337 height 62
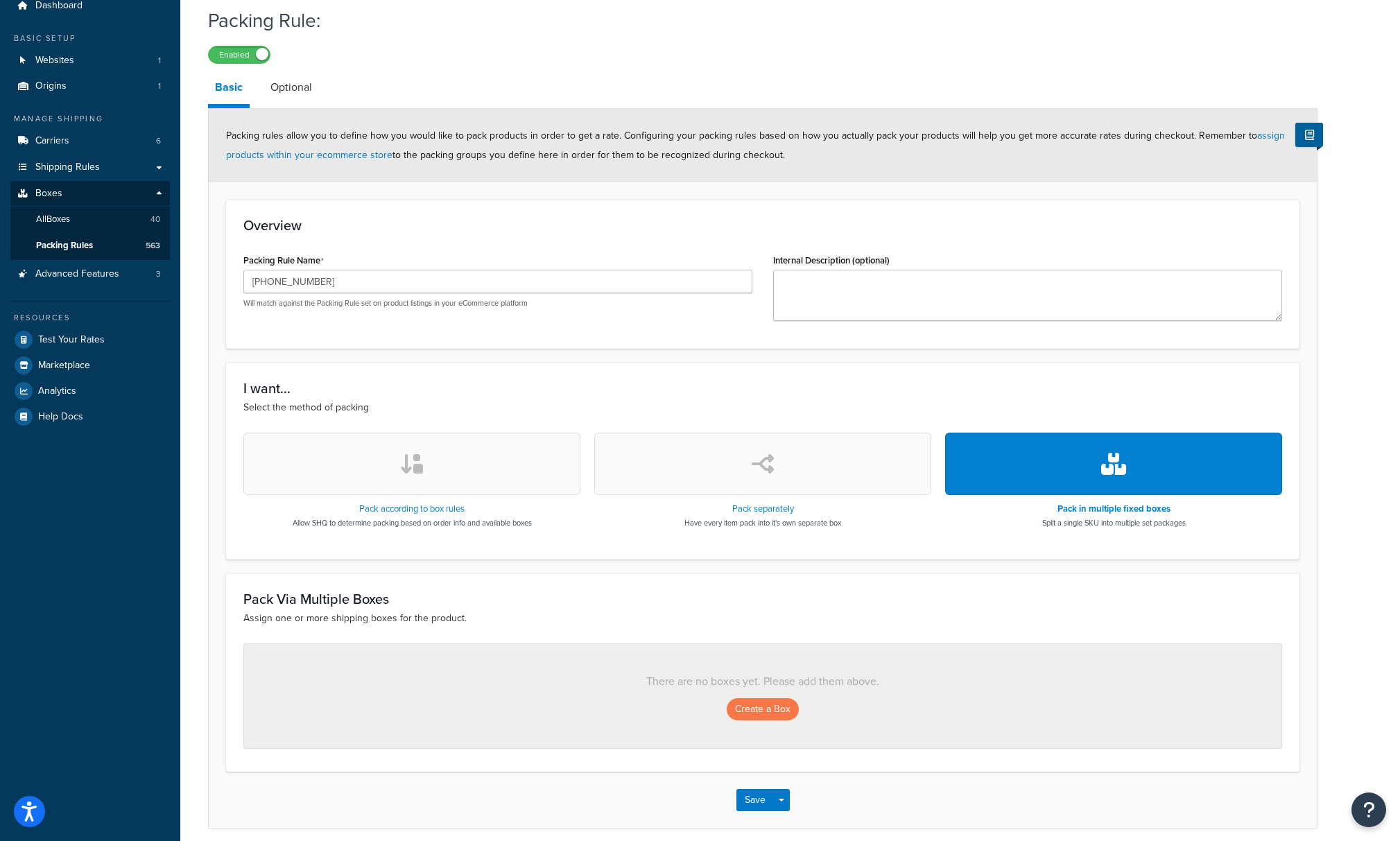
scroll to position [113, 0]
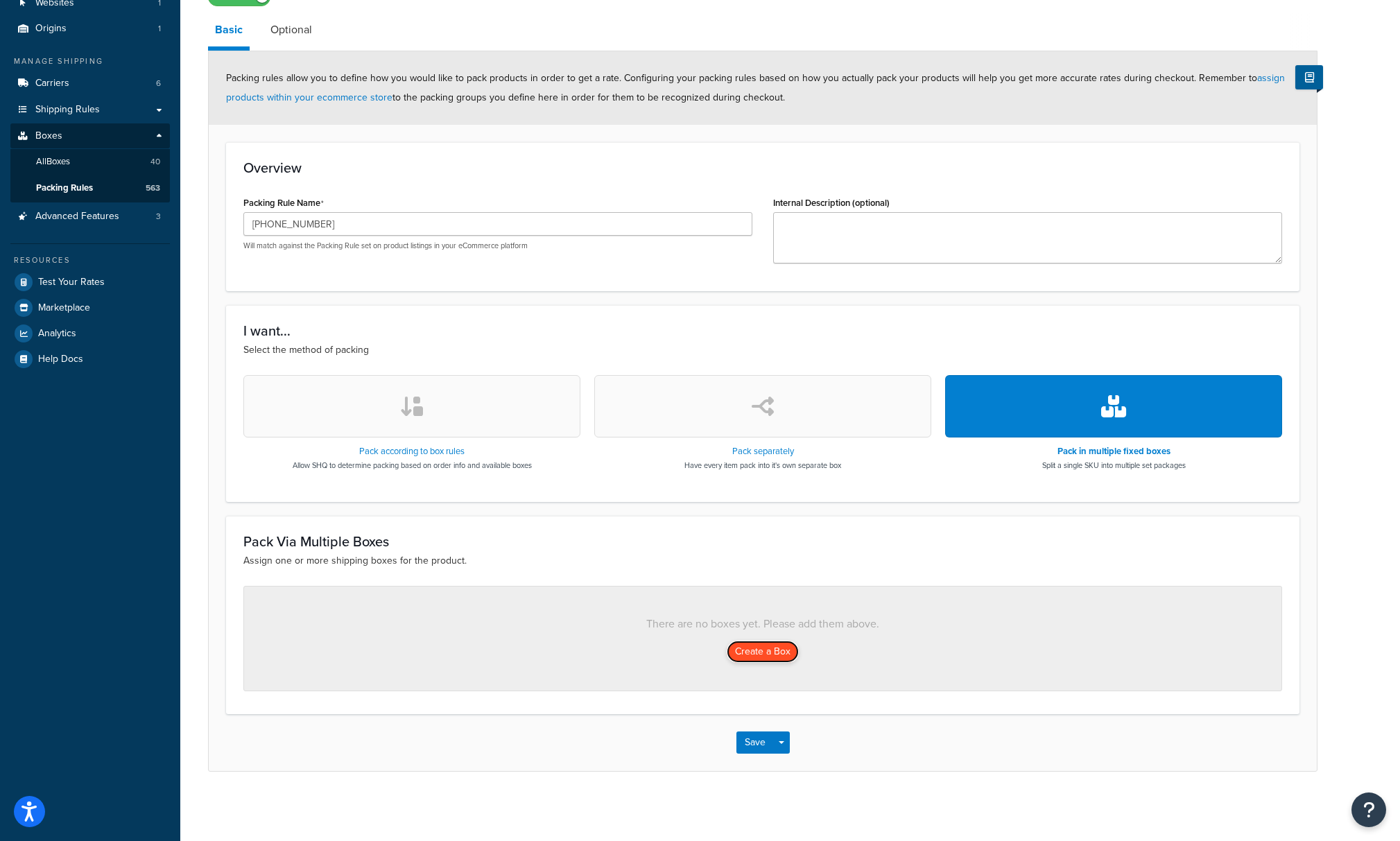
click at [783, 655] on button "Create a Box" at bounding box center [762, 652] width 72 height 22
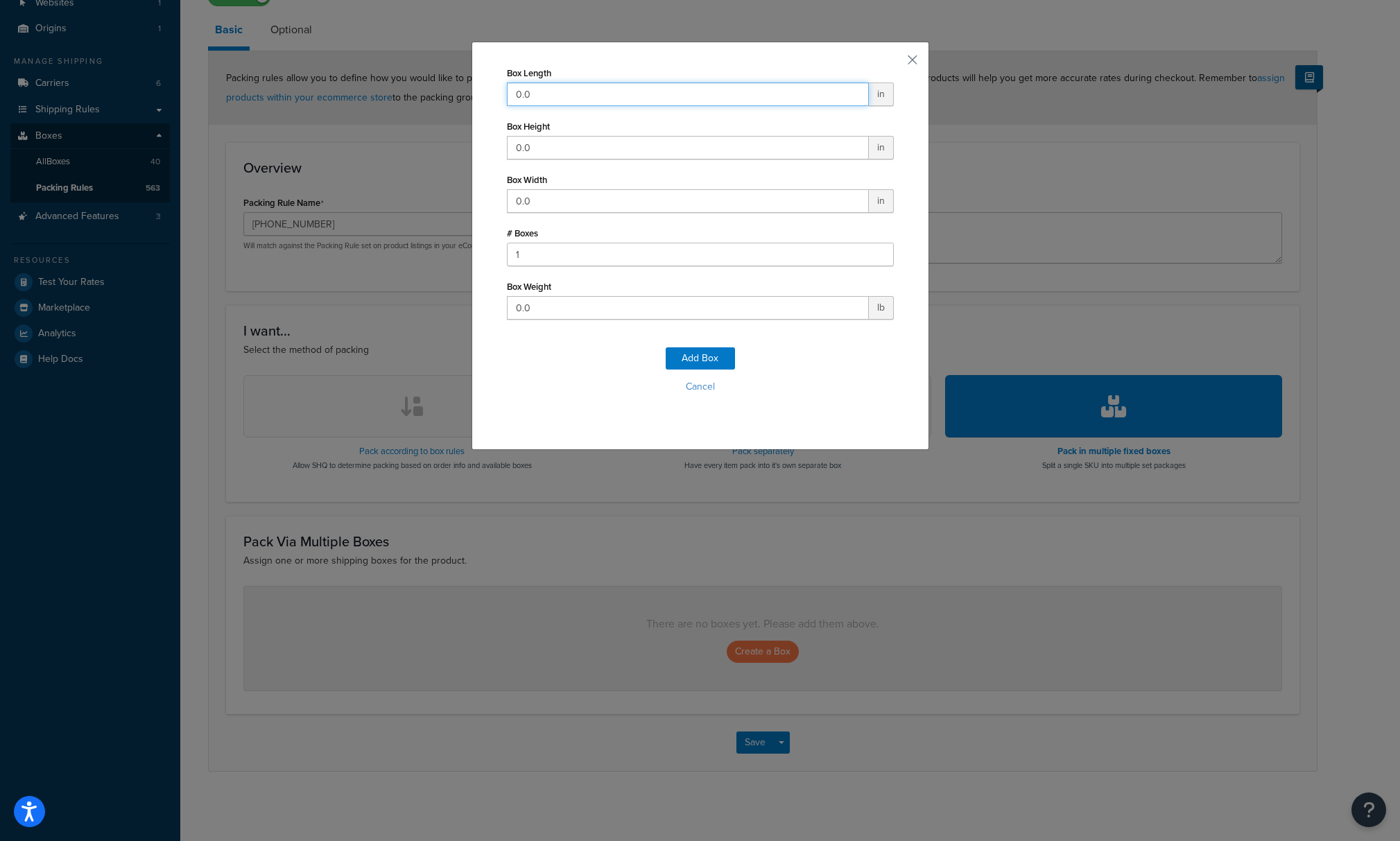
click at [572, 100] on input "0.0" at bounding box center [688, 94] width 362 height 24
click at [570, 97] on input "0.0" at bounding box center [688, 94] width 362 height 24
drag, startPoint x: 566, startPoint y: 94, endPoint x: 436, endPoint y: 94, distance: 130.0
click at [436, 94] on div "Box Length 0.0 in Box Height 0.0 in Box Width 0.0 in # Boxes 1 Box Weight 0.0 l…" at bounding box center [700, 420] width 1400 height 841
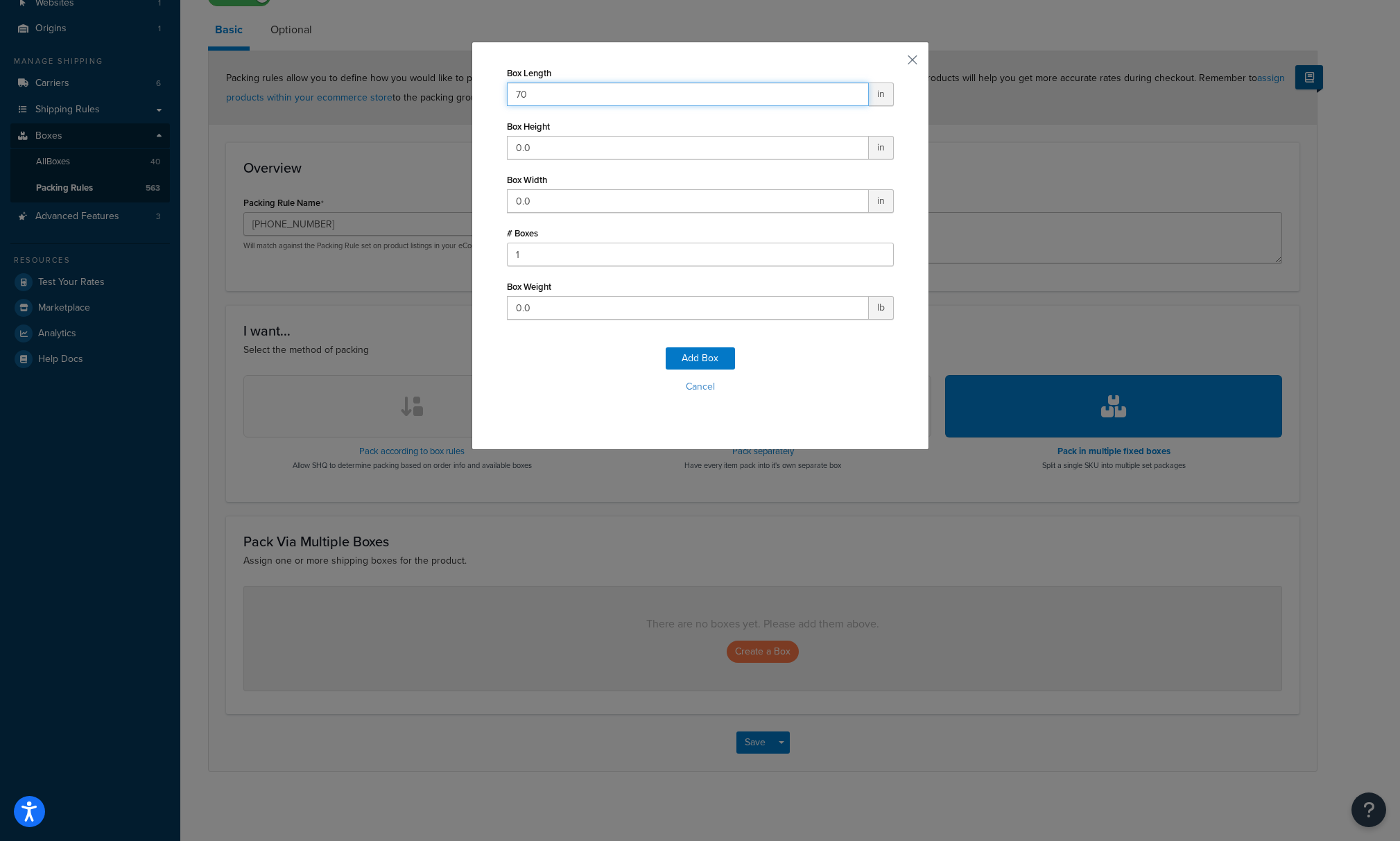
type input "70"
click at [557, 202] on input "0.0" at bounding box center [688, 201] width 362 height 24
drag, startPoint x: 557, startPoint y: 202, endPoint x: 501, endPoint y: 203, distance: 56.0
click at [501, 203] on div "Box Length 70 in Box Height 0.0 in Box Width 0.0 in # Boxes 1 Box Weight 0.0 lb…" at bounding box center [700, 246] width 457 height 409
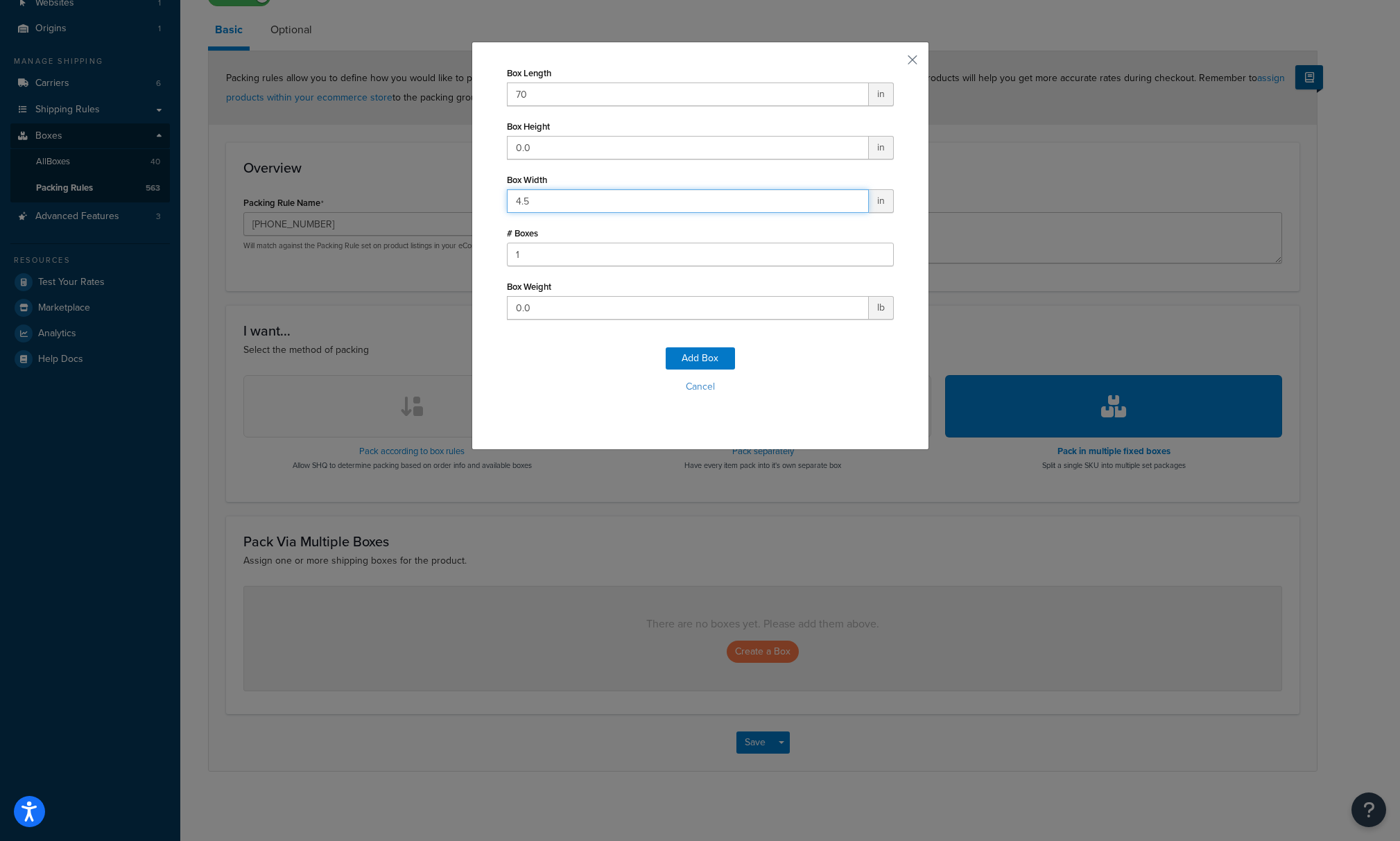
type input "4.5"
drag, startPoint x: 557, startPoint y: 151, endPoint x: 476, endPoint y: 150, distance: 81.0
click at [476, 150] on div "Box Length 70 in Box Height 0.0 in Box Width 4.5 in # Boxes 1 Box Weight 0.0 lb…" at bounding box center [700, 246] width 457 height 409
type input "3"
drag, startPoint x: 650, startPoint y: 300, endPoint x: 530, endPoint y: 294, distance: 120.1
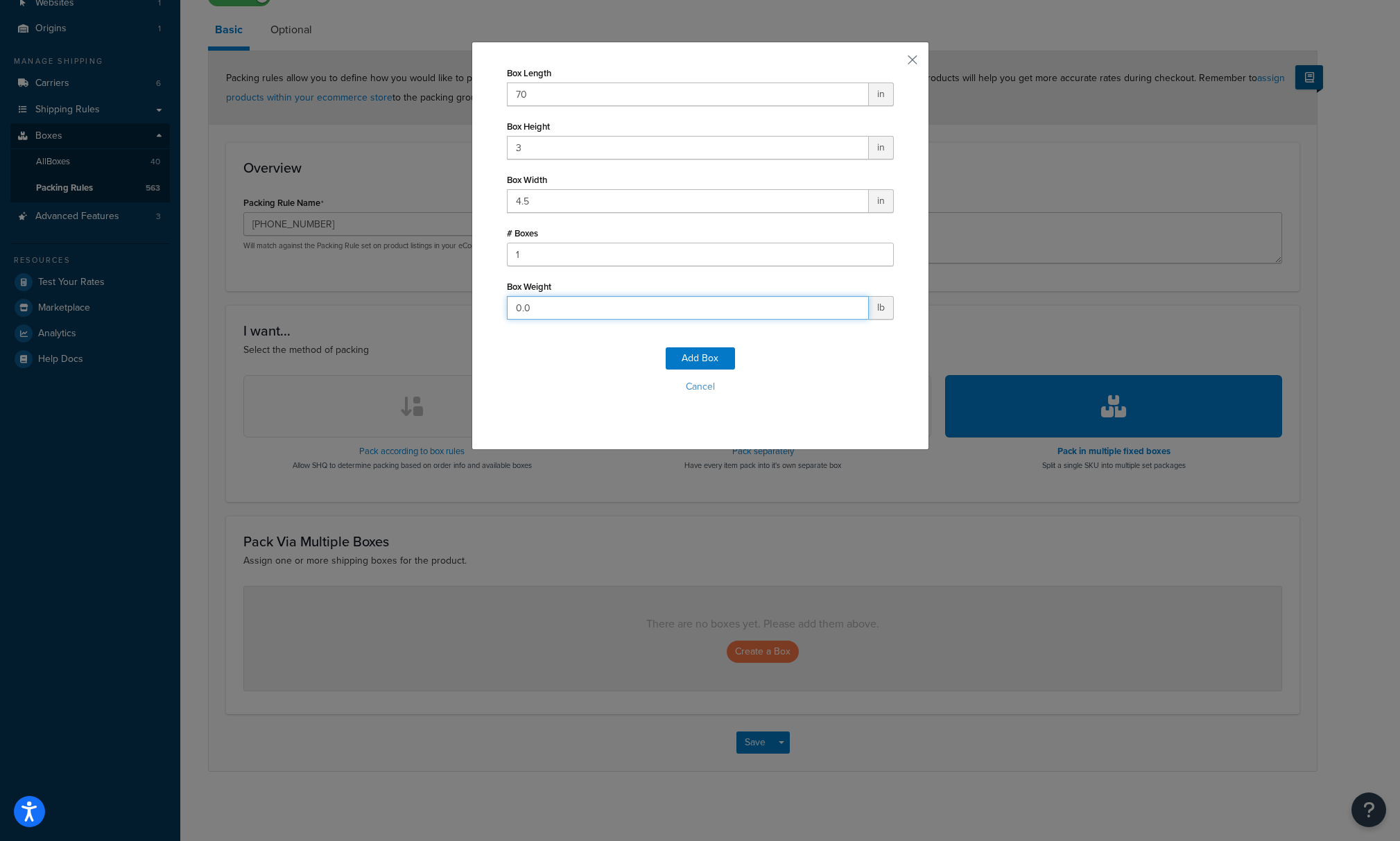
click at [530, 294] on div "Box Weight 0.0 lb" at bounding box center [700, 298] width 387 height 43
click at [538, 308] on input "0.0" at bounding box center [688, 307] width 362 height 24
click at [536, 308] on input "0.0" at bounding box center [688, 307] width 362 height 24
type input "9.05"
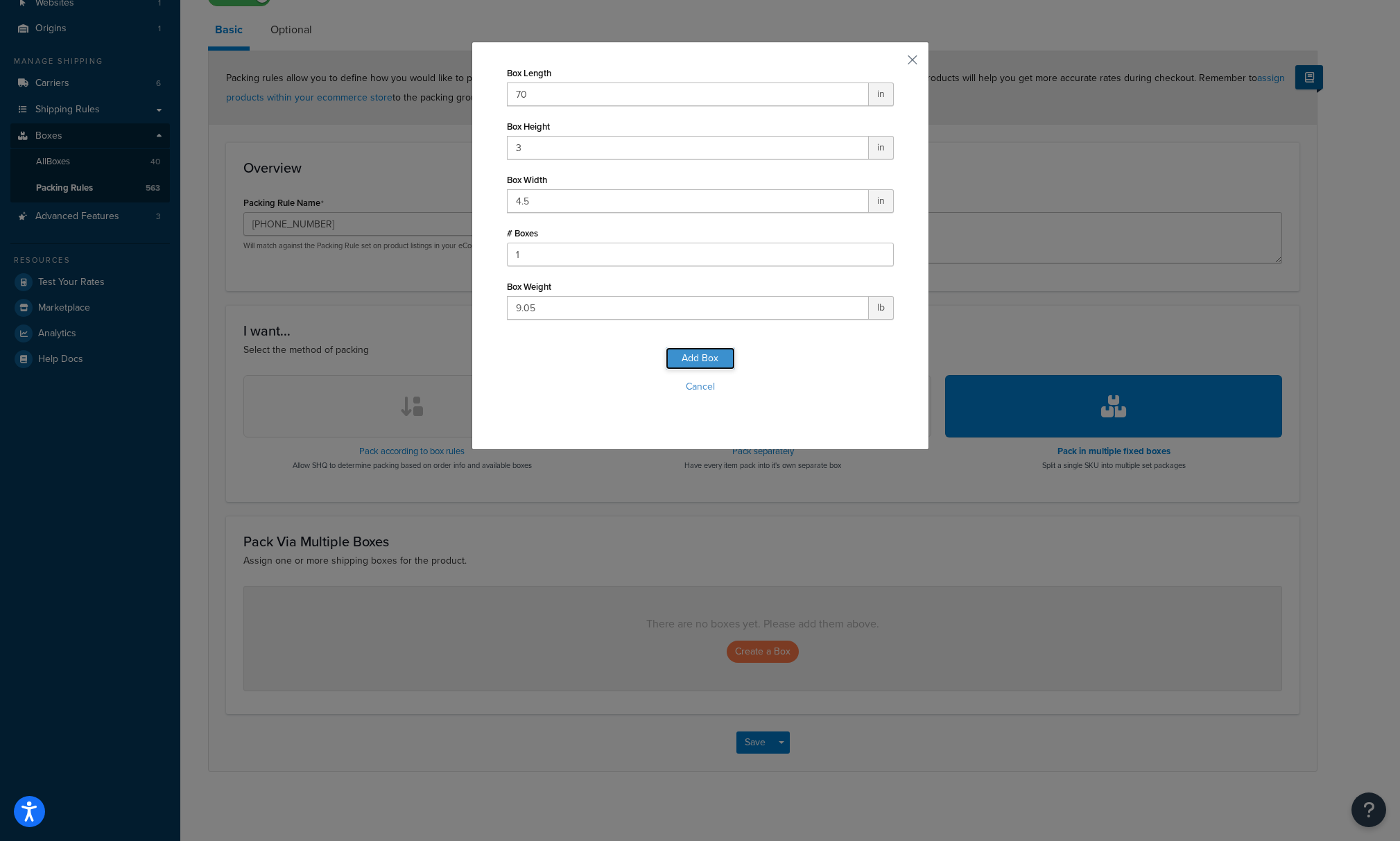
click at [694, 360] on button "Add Box" at bounding box center [700, 358] width 69 height 22
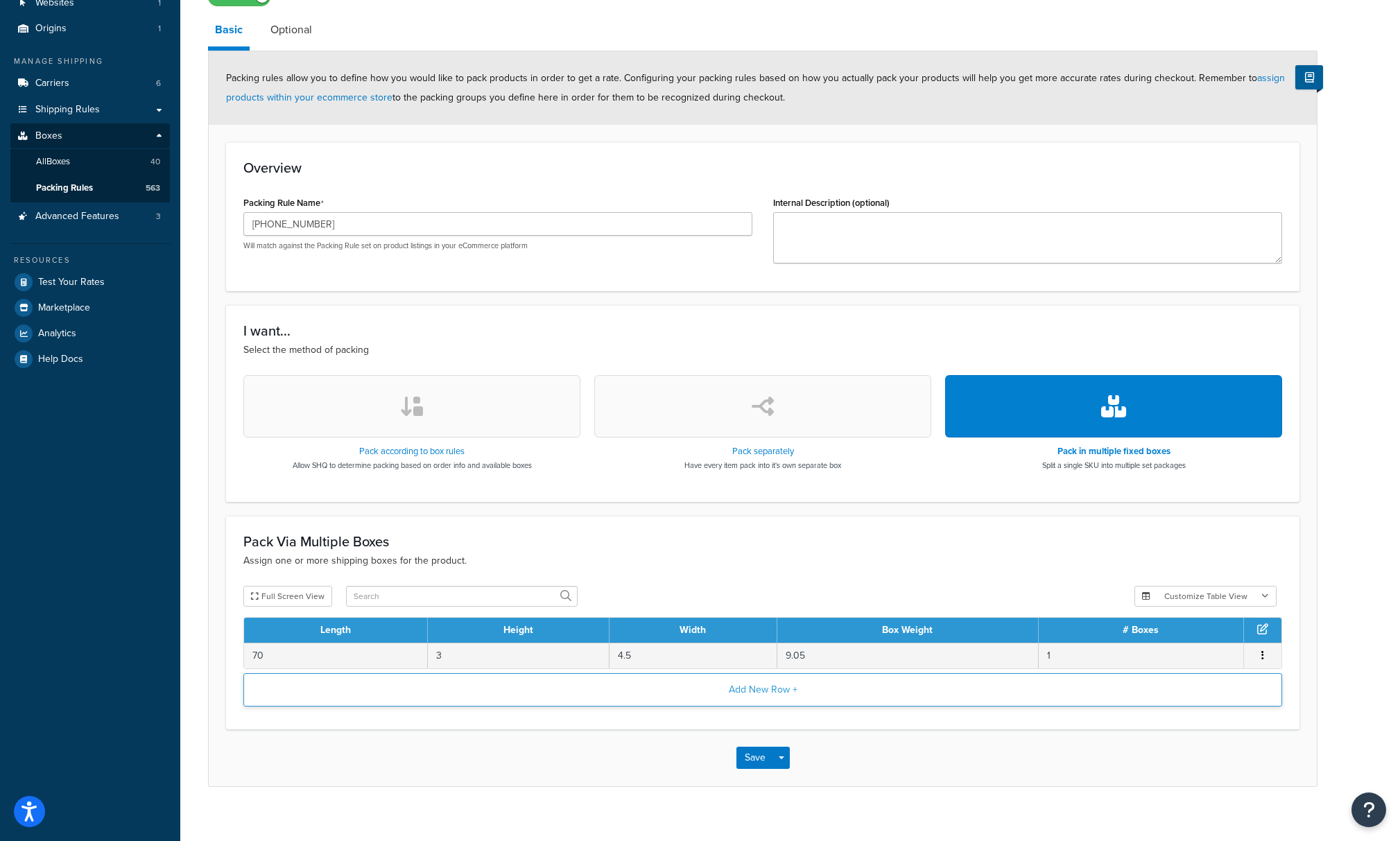
click at [725, 697] on button "Add New Row +" at bounding box center [762, 690] width 1039 height 34
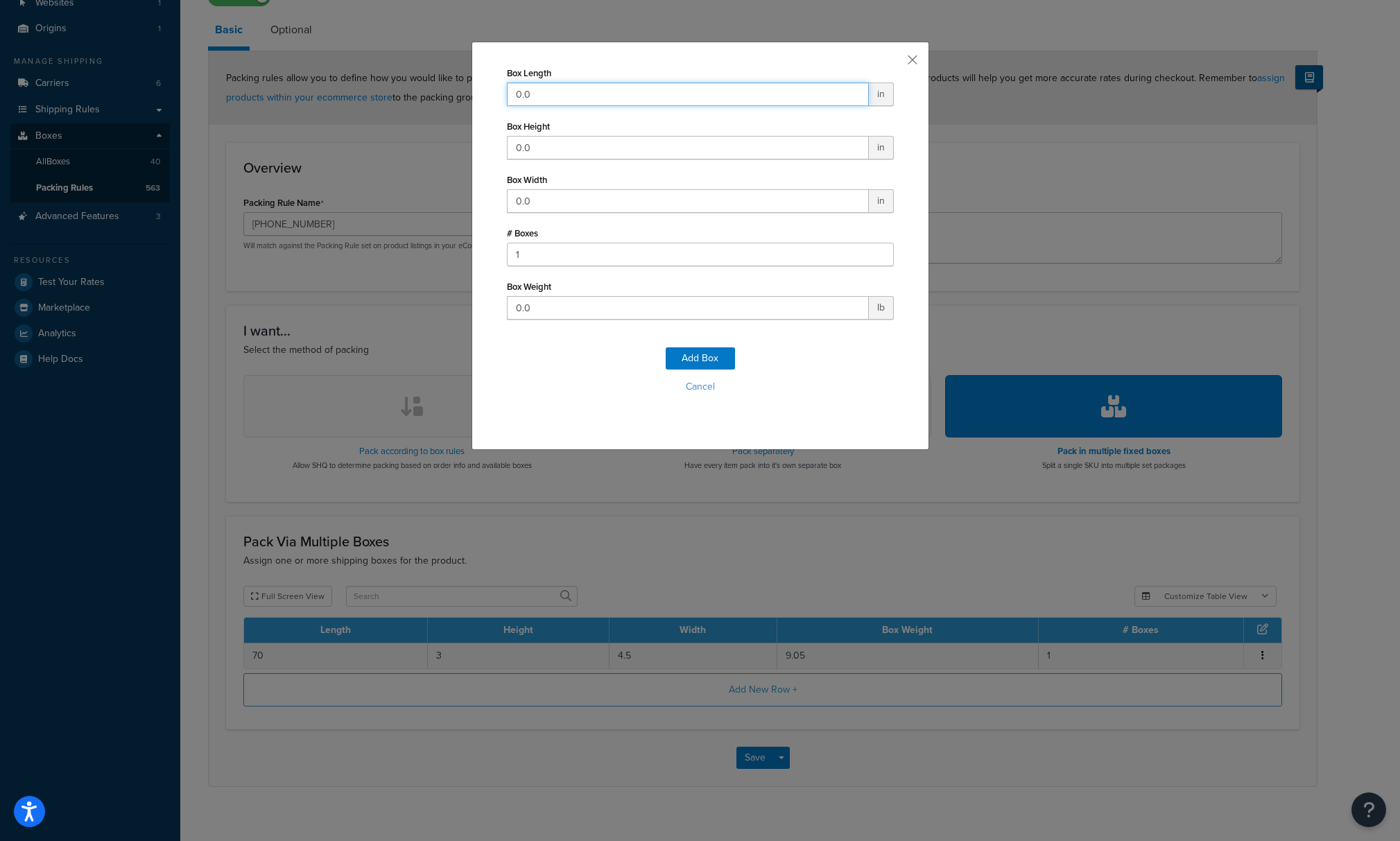
click at [562, 85] on input "0.0" at bounding box center [688, 94] width 362 height 24
type input "14"
click at [538, 208] on input "0.0" at bounding box center [688, 201] width 362 height 24
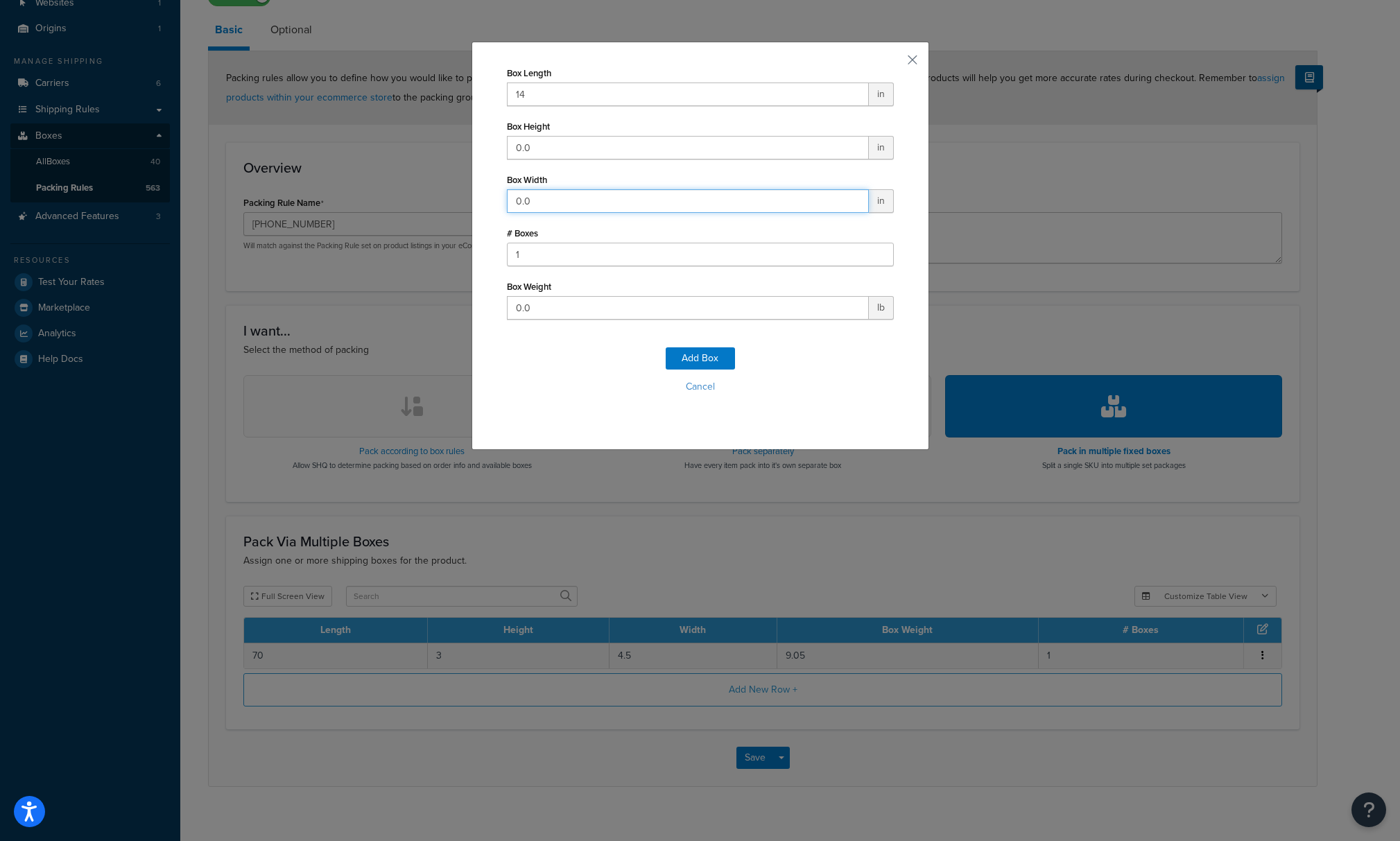
drag, startPoint x: 538, startPoint y: 204, endPoint x: 502, endPoint y: 197, distance: 36.7
click at [502, 197] on div "Box Length 14 in Box Height 0.0 in Box Width 0.0 in # Boxes 1 Box Weight 0.0 lb…" at bounding box center [700, 246] width 457 height 409
type input "15.5"
drag, startPoint x: 554, startPoint y: 152, endPoint x: 498, endPoint y: 142, distance: 56.9
click at [498, 142] on div "Box Length 14 in Box Height 0.0 in Box Width 15.5 in # Boxes 1 Box Weight 0.0 l…" at bounding box center [700, 246] width 457 height 409
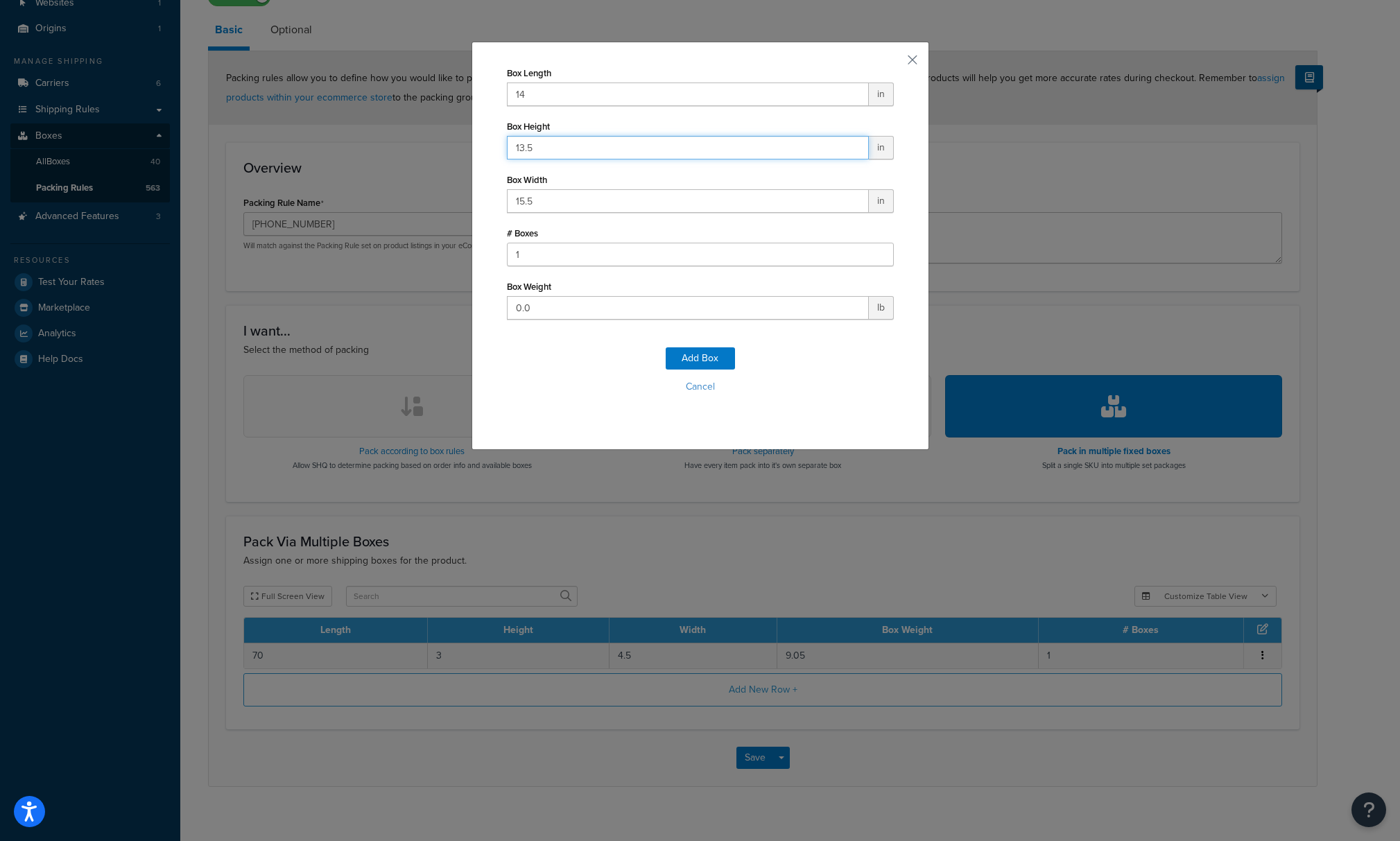
type input "13.5"
drag, startPoint x: 611, startPoint y: 305, endPoint x: 441, endPoint y: 311, distance: 170.1
click at [441, 311] on div "Box Length 14 in Box Height 13.5 in Box Width 15.5 in # Boxes 1 Box Weight 0.0 …" at bounding box center [700, 420] width 1400 height 841
type input "25.85"
click at [694, 360] on button "Add Box" at bounding box center [700, 358] width 69 height 22
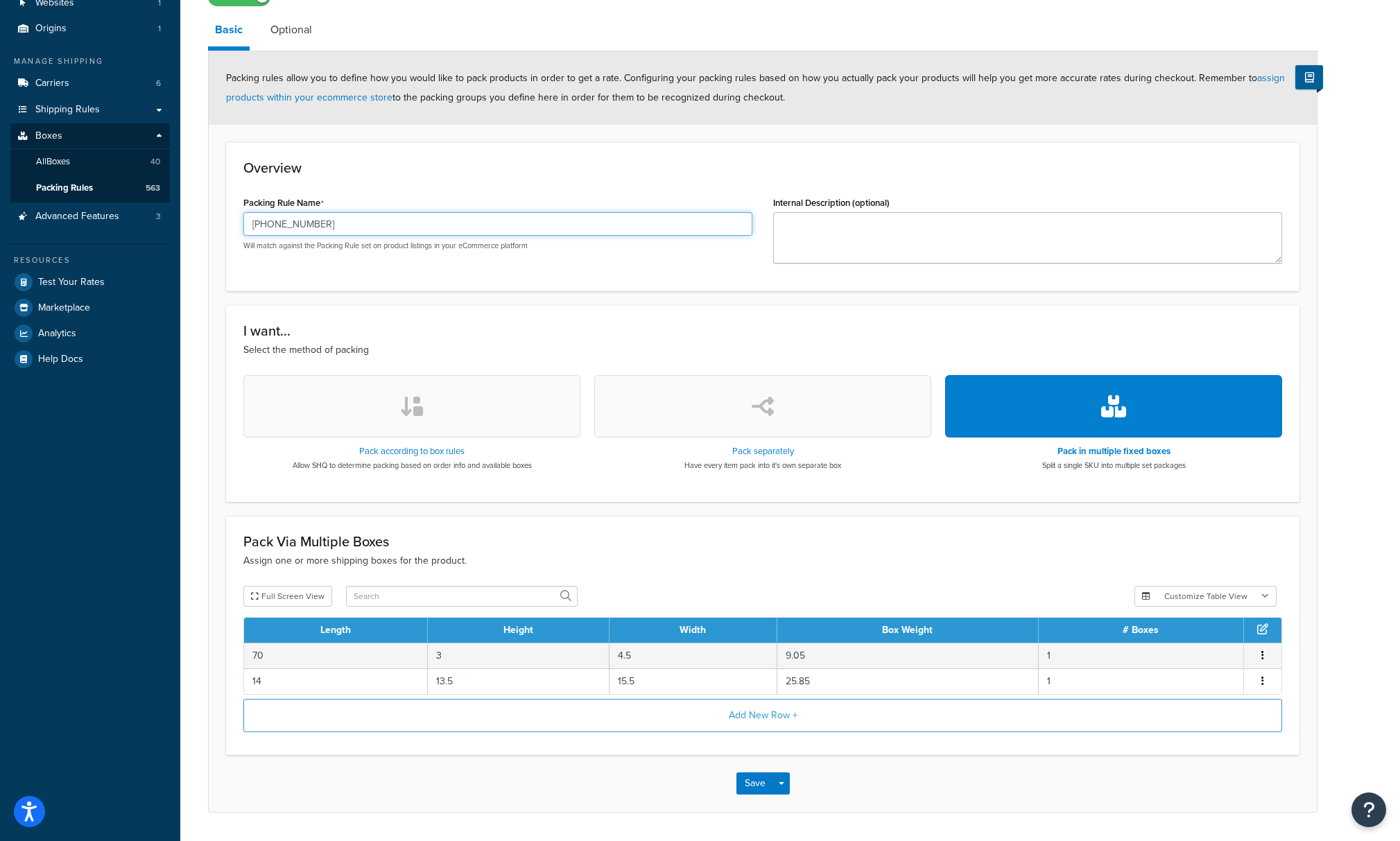
click at [266, 225] on input "[PHONE_NUMBER]" at bounding box center [497, 224] width 509 height 24
click at [756, 788] on button "Save" at bounding box center [755, 783] width 38 height 22
